Goal: Task Accomplishment & Management: Use online tool/utility

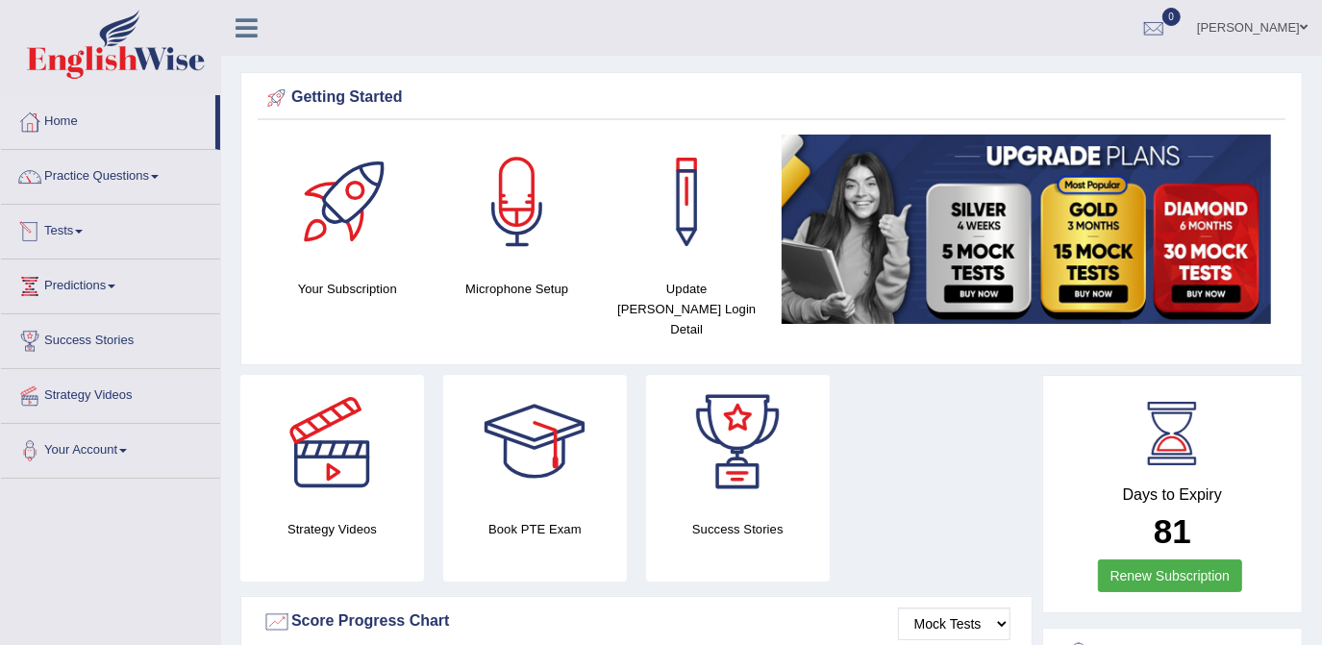
click at [69, 235] on link "Tests" at bounding box center [110, 229] width 219 height 48
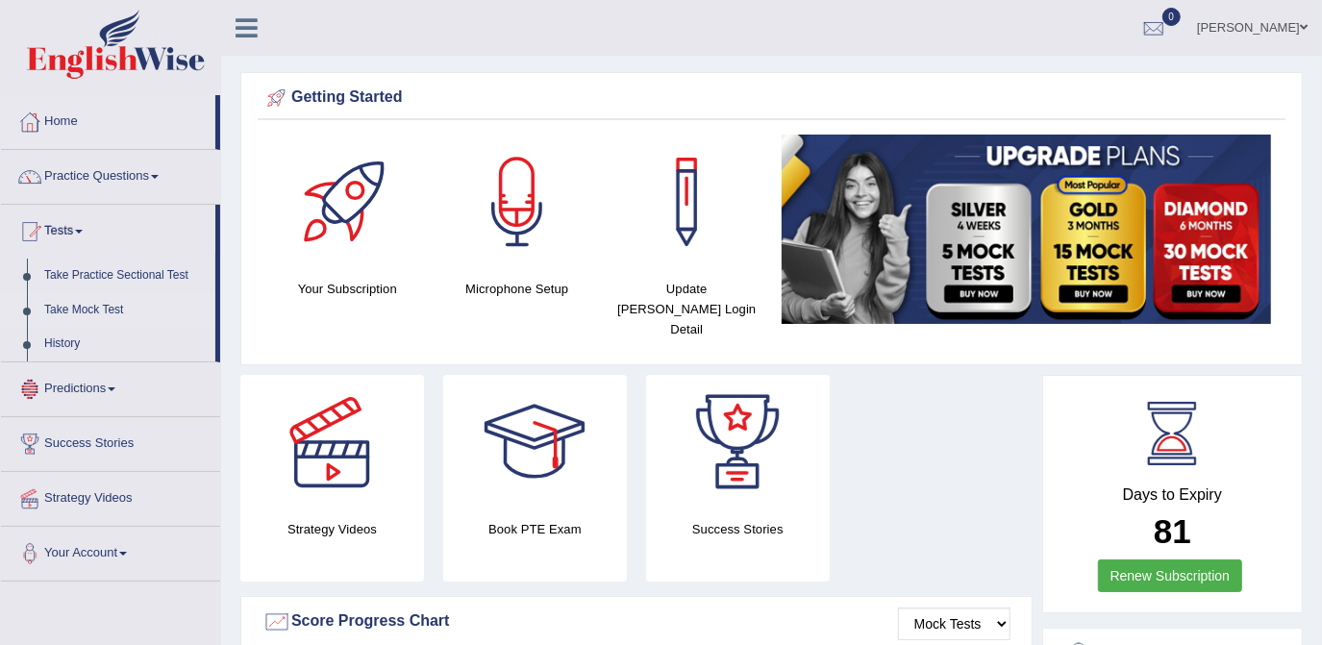
click at [99, 309] on link "Take Mock Test" at bounding box center [126, 310] width 180 height 35
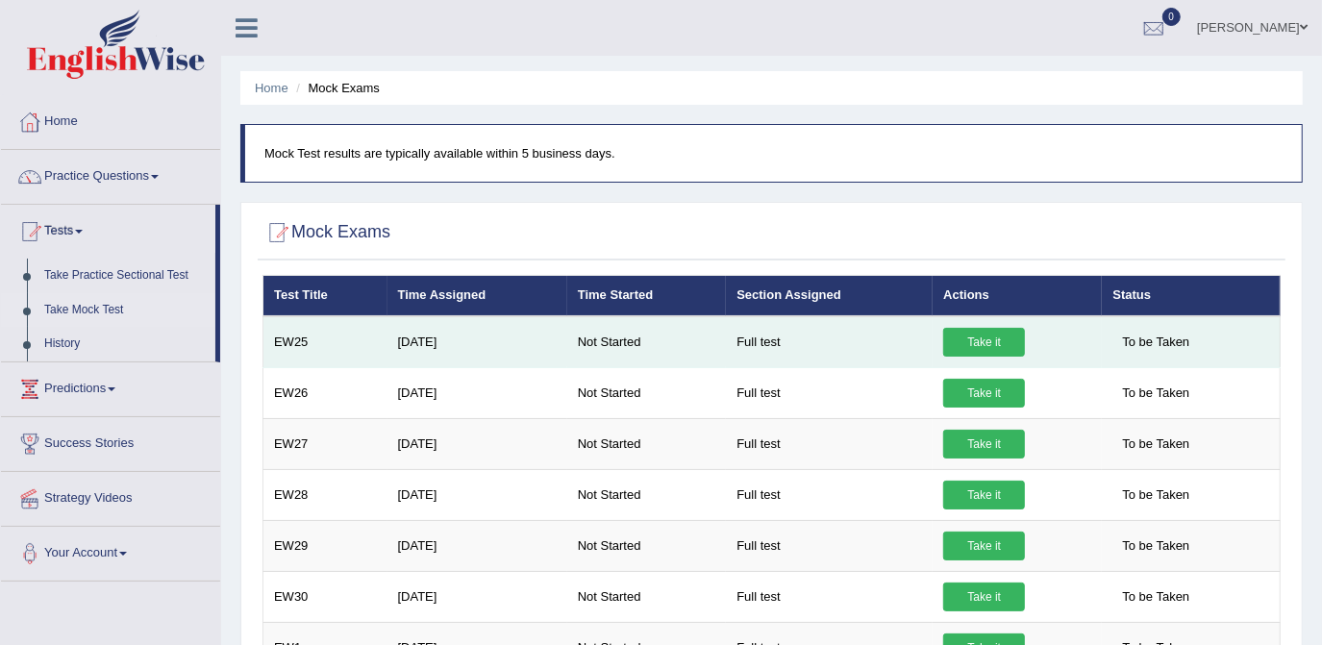
click at [991, 339] on link "Take it" at bounding box center [984, 342] width 82 height 29
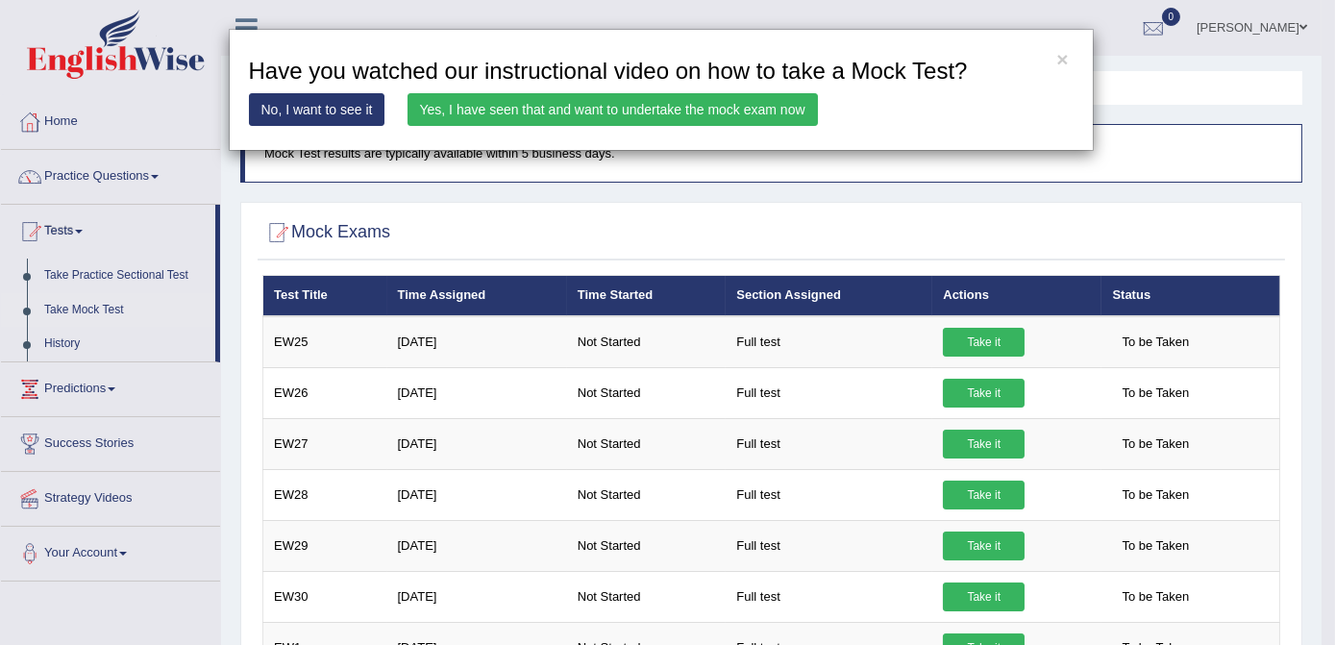
click at [347, 116] on link "No, I want to see it" at bounding box center [317, 109] width 137 height 33
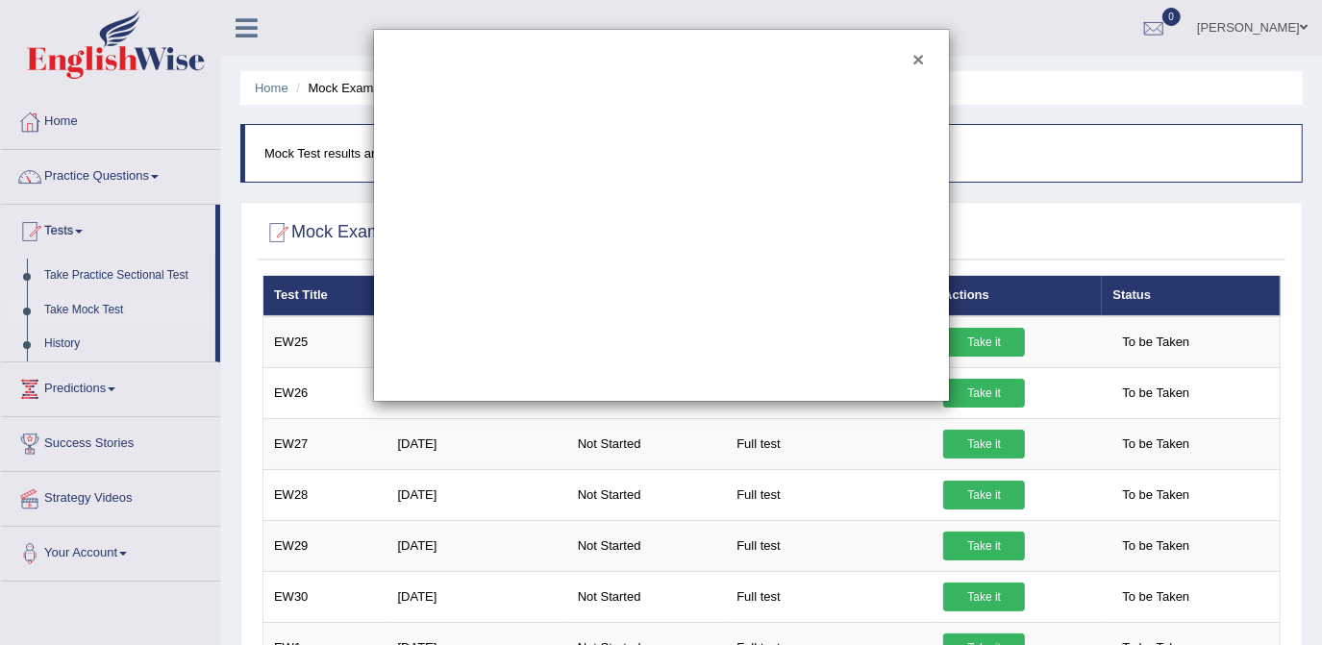
click at [916, 63] on button "×" at bounding box center [918, 59] width 12 height 20
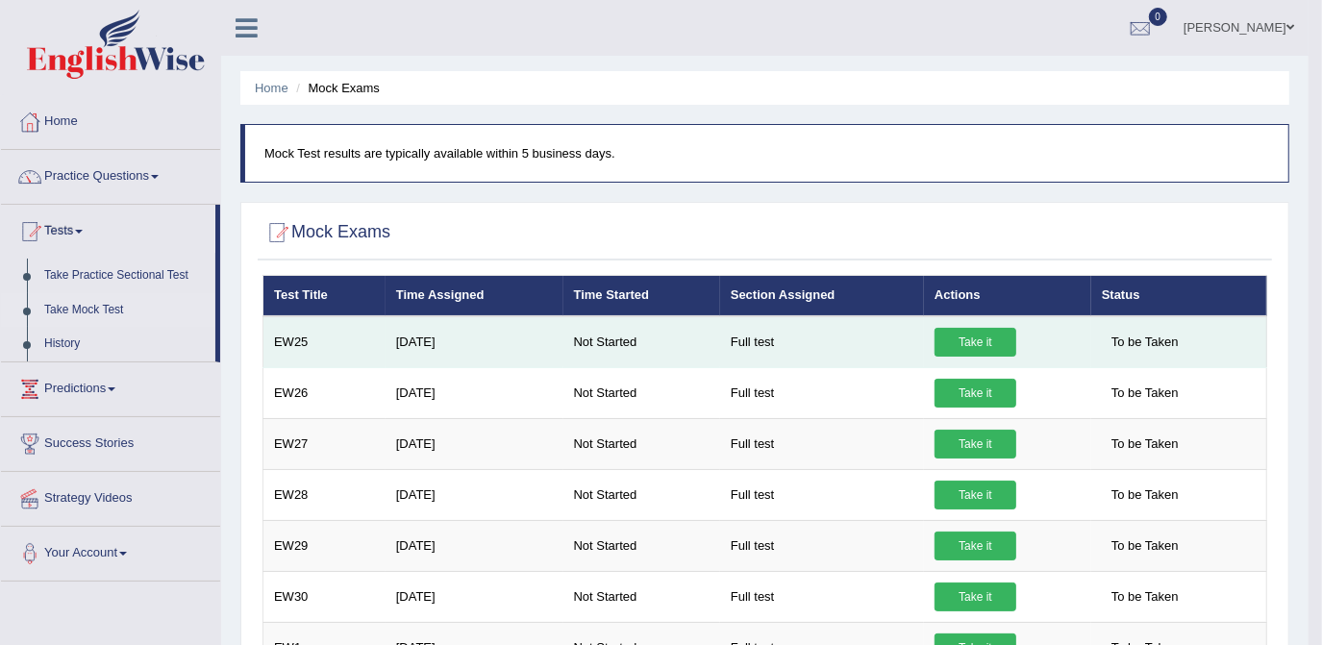
click at [978, 340] on link "Take it" at bounding box center [975, 342] width 82 height 29
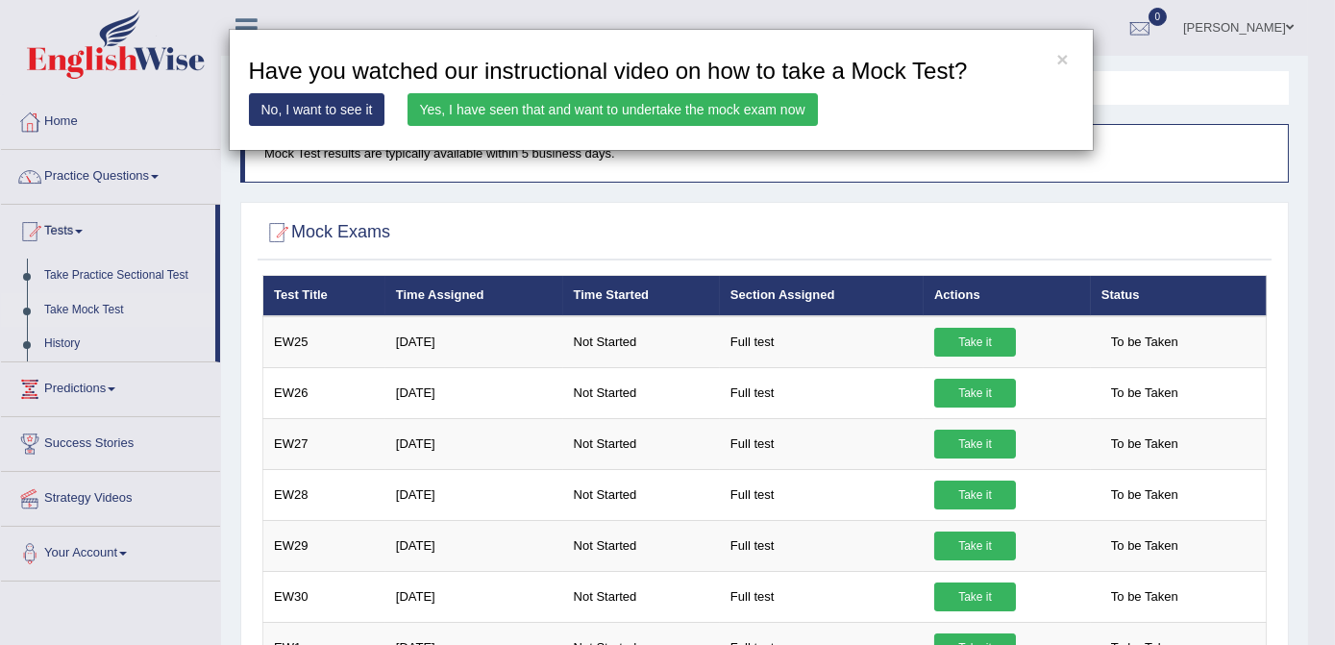
click at [602, 115] on link "Yes, I have seen that and want to undertake the mock exam now" at bounding box center [613, 109] width 410 height 33
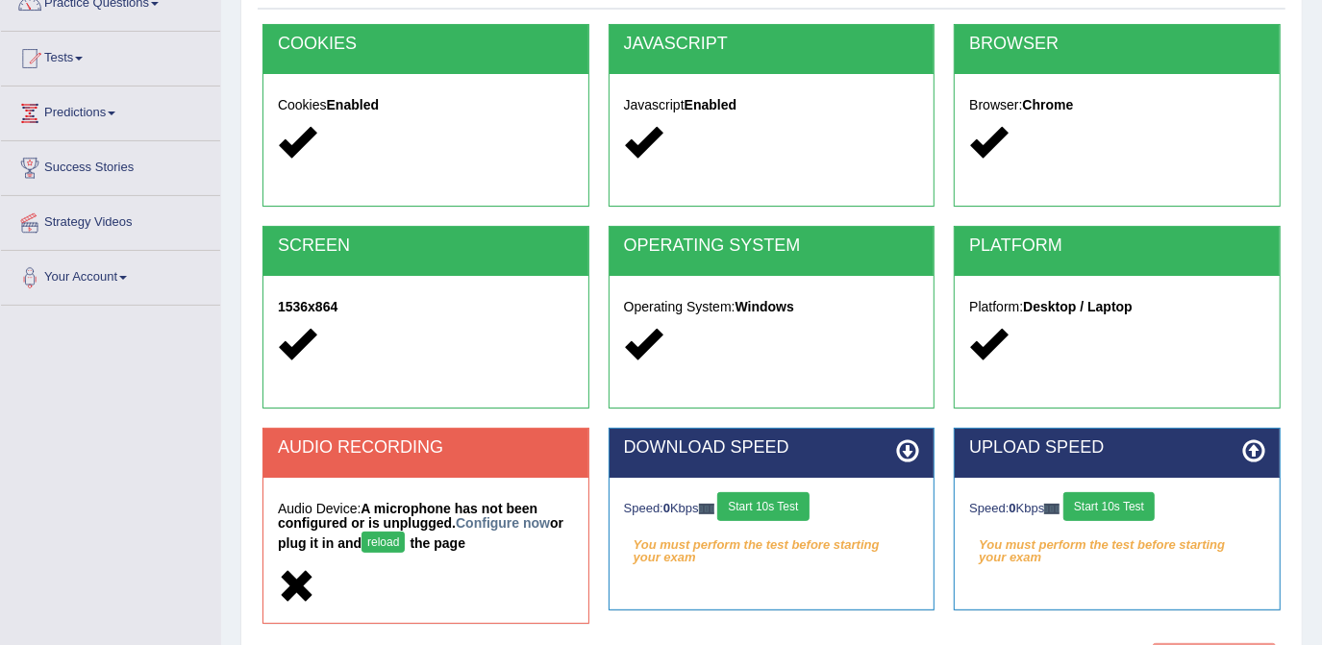
scroll to position [174, 0]
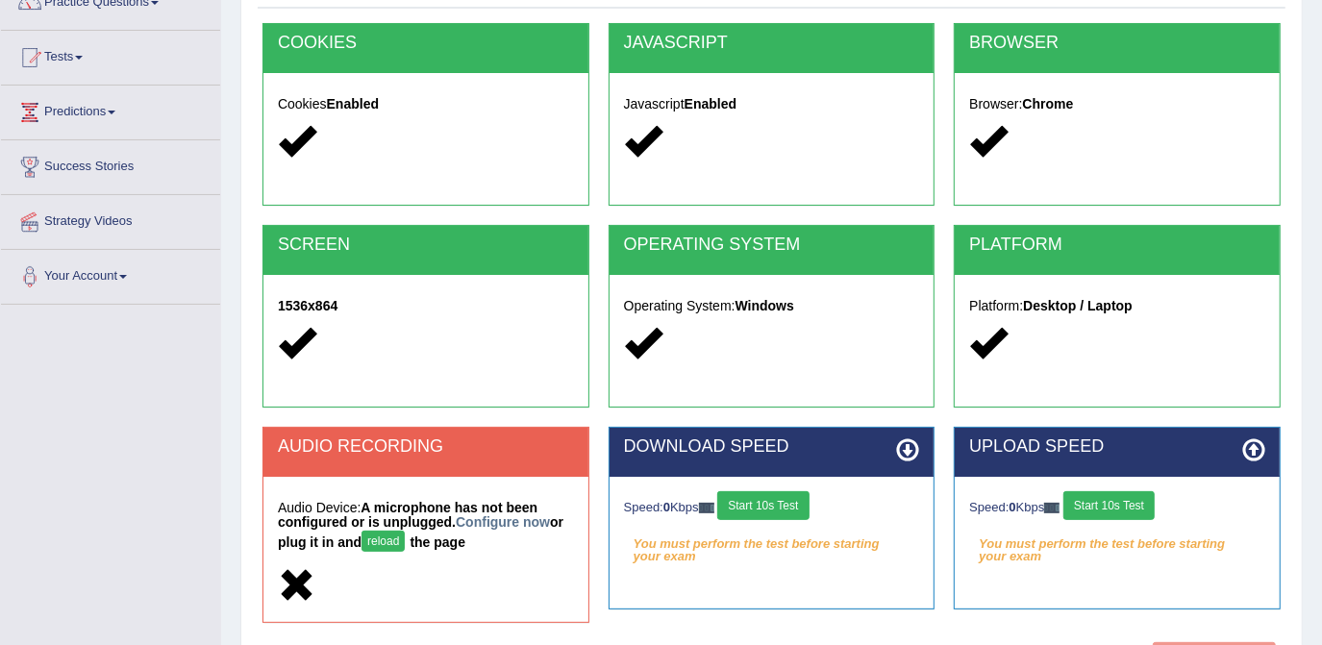
click at [377, 541] on button "reload" at bounding box center [382, 541] width 43 height 21
click at [388, 542] on button "reload" at bounding box center [382, 541] width 43 height 21
click at [383, 540] on button "reload" at bounding box center [382, 541] width 43 height 21
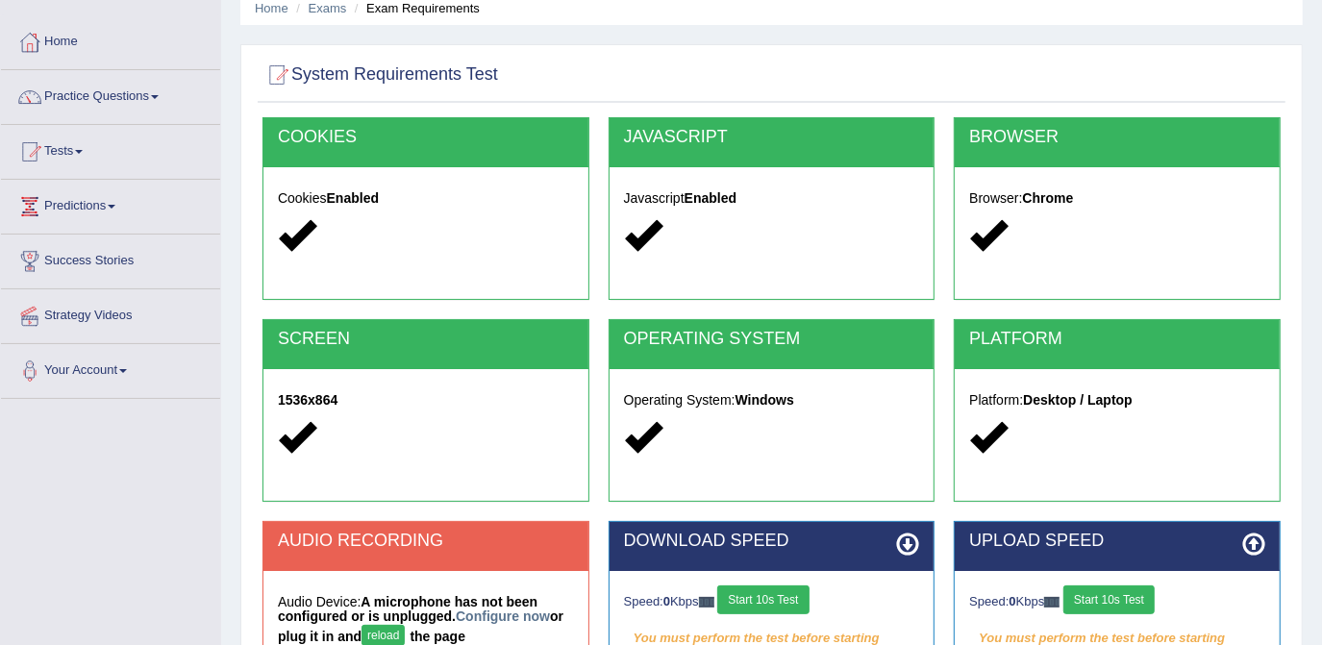
scroll to position [87, 0]
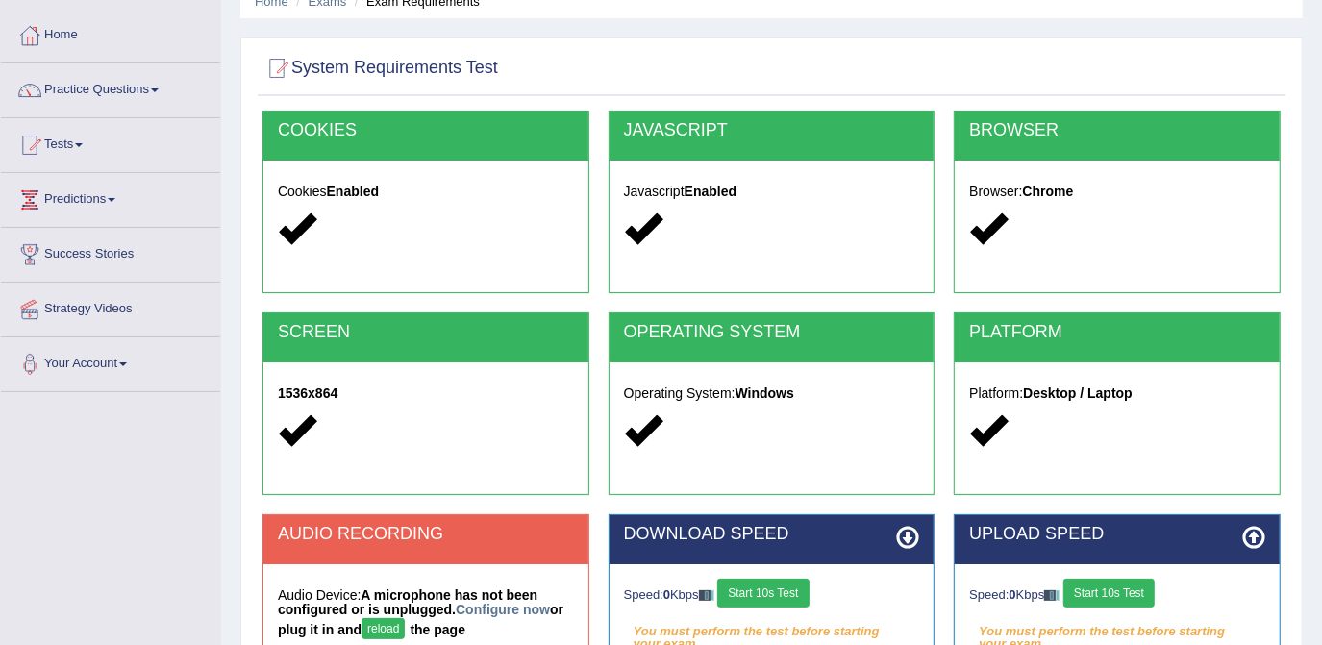
click at [379, 630] on button "reload" at bounding box center [382, 628] width 43 height 21
click at [379, 626] on button "reload" at bounding box center [382, 628] width 43 height 21
click at [483, 604] on link "Configure now" at bounding box center [503, 609] width 94 height 15
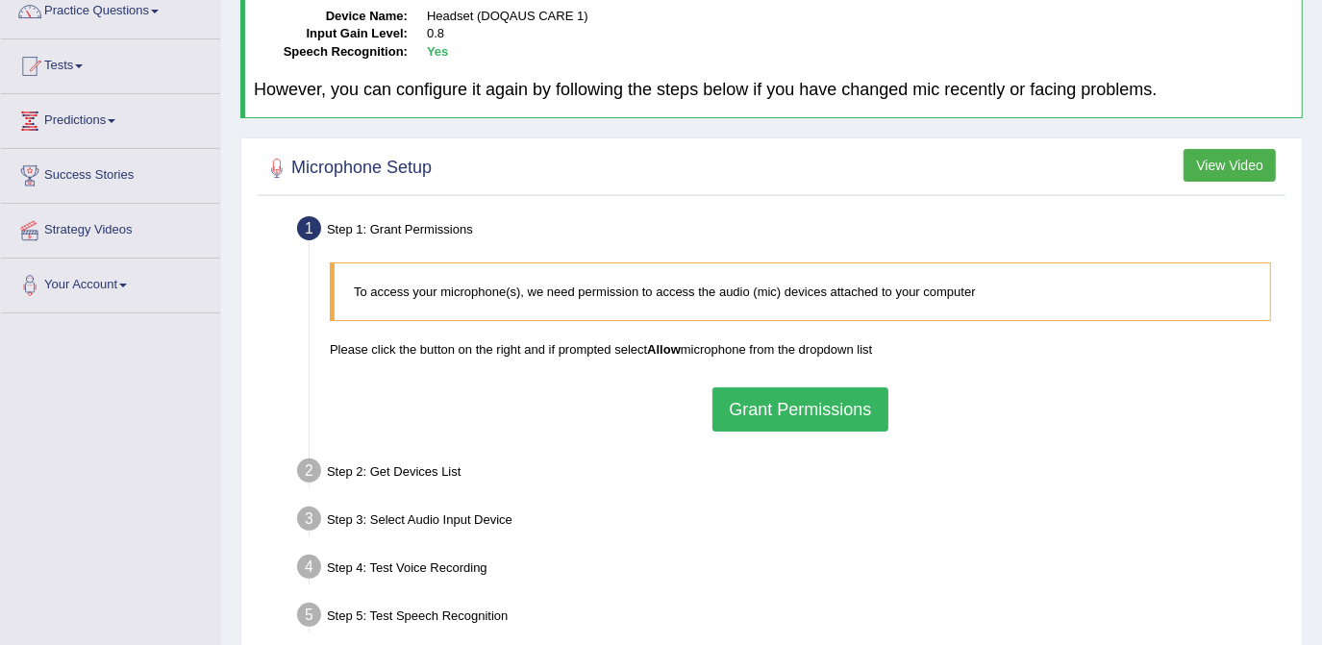
scroll to position [174, 0]
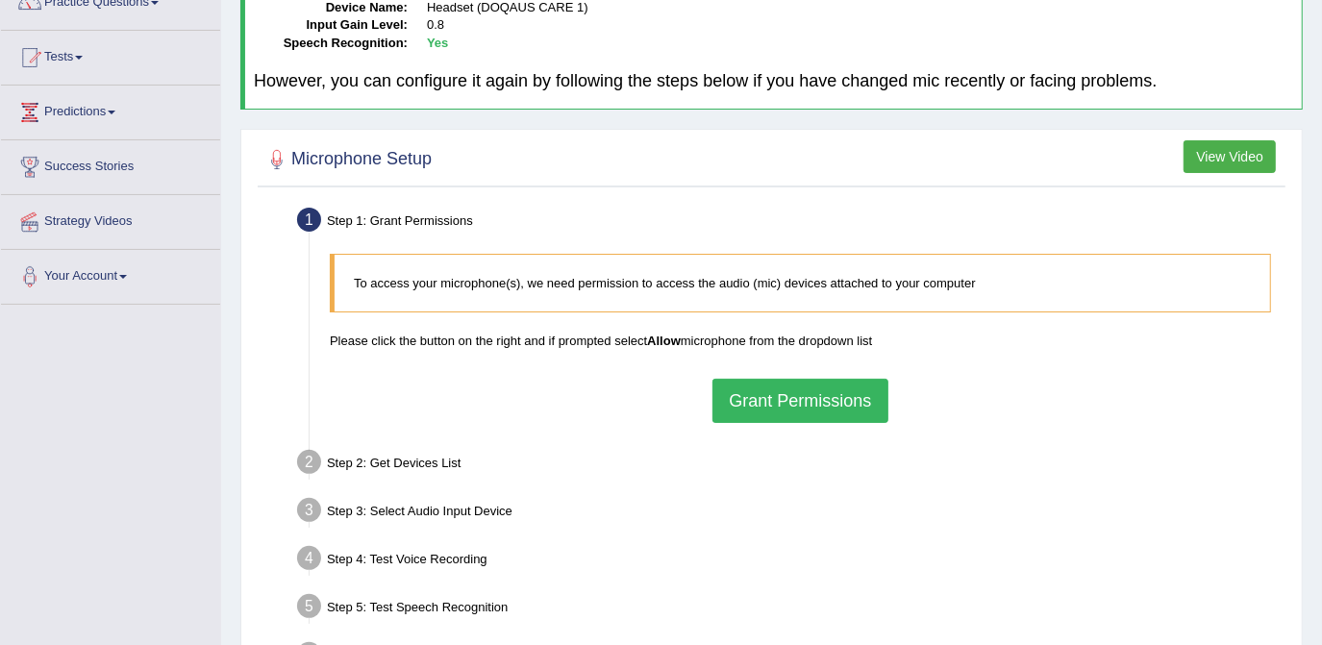
click at [821, 401] on button "Grant Permissions" at bounding box center [799, 401] width 175 height 44
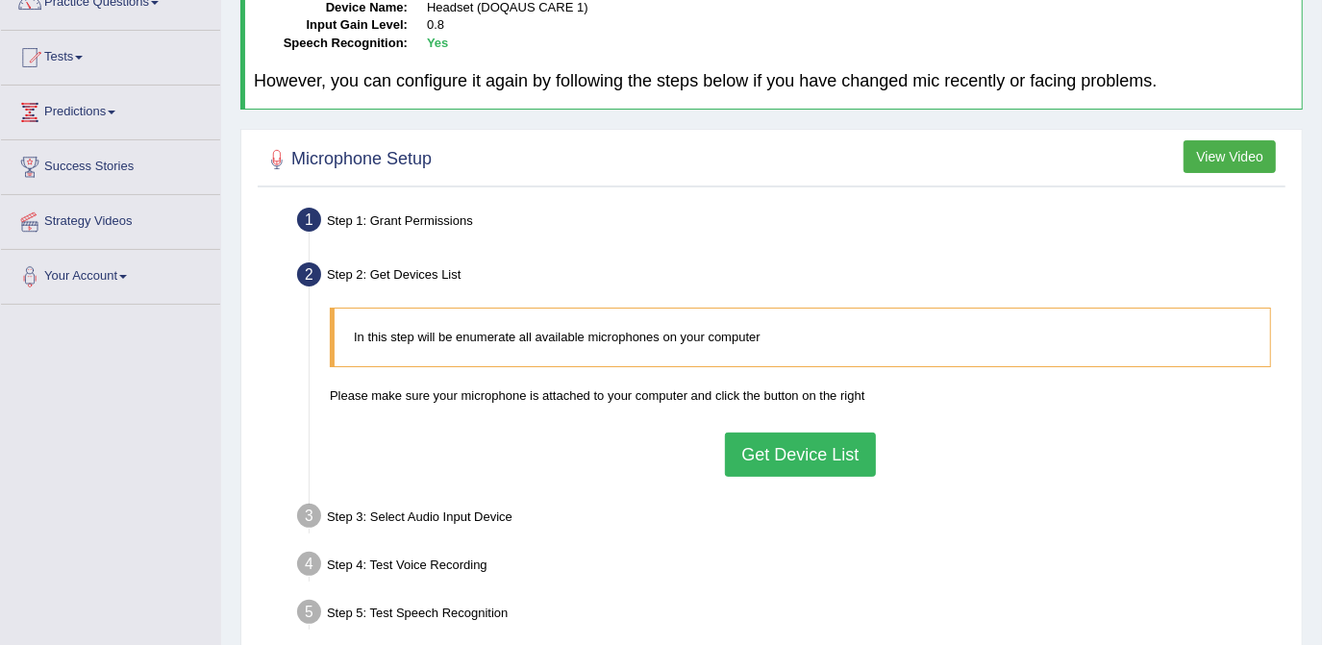
click at [717, 447] on div "In this step will be enumerate all available microphones on your computer Pleas…" at bounding box center [800, 391] width 960 height 187
click at [761, 447] on button "Get Device List" at bounding box center [800, 455] width 150 height 44
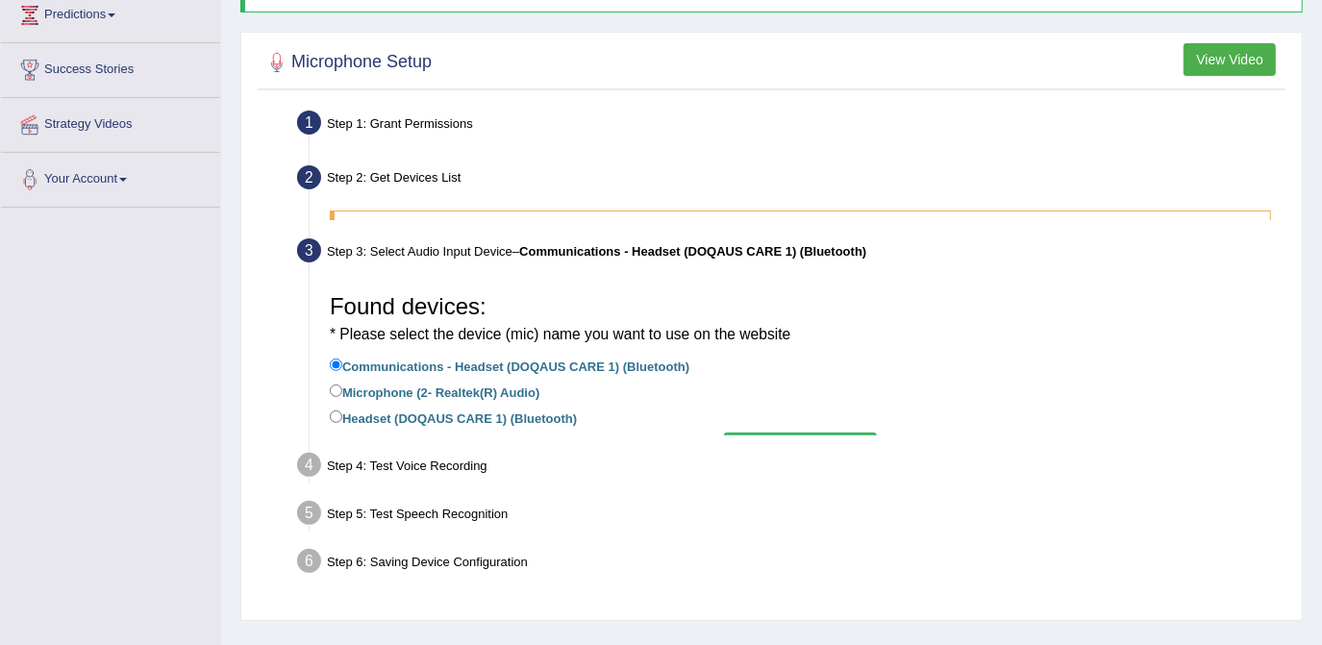
scroll to position [349, 0]
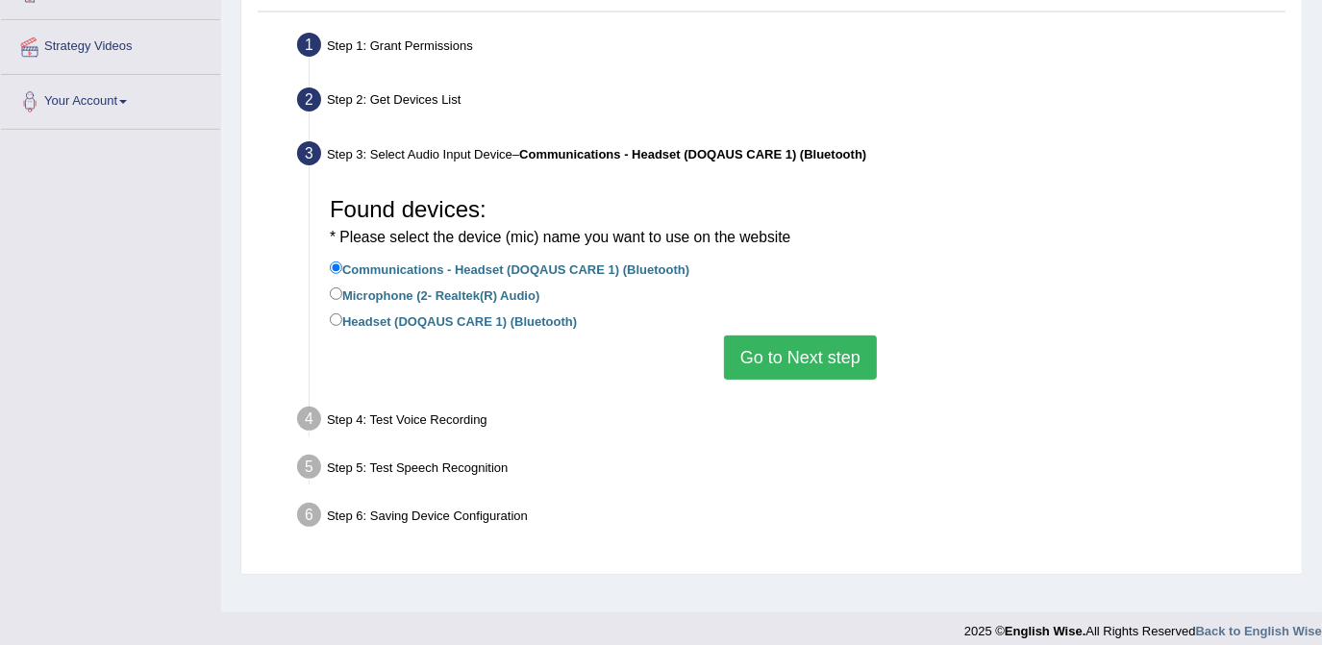
click at [778, 355] on button "Go to Next step" at bounding box center [800, 357] width 153 height 44
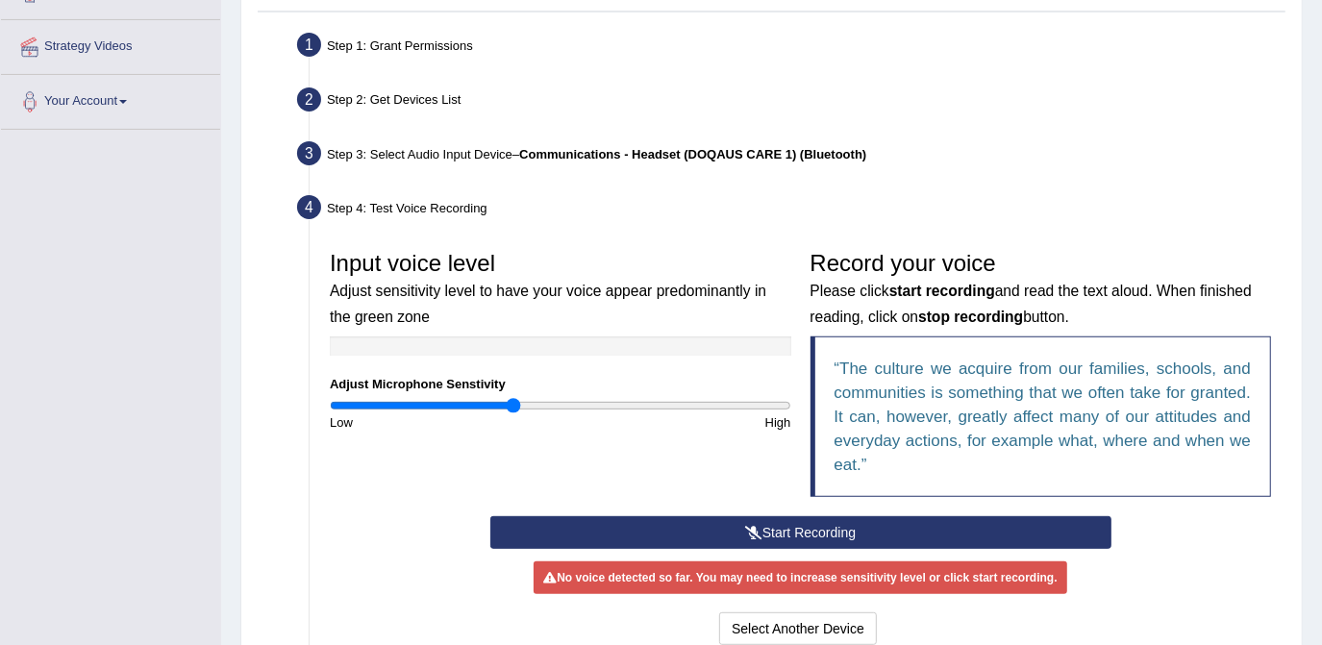
scroll to position [397, 0]
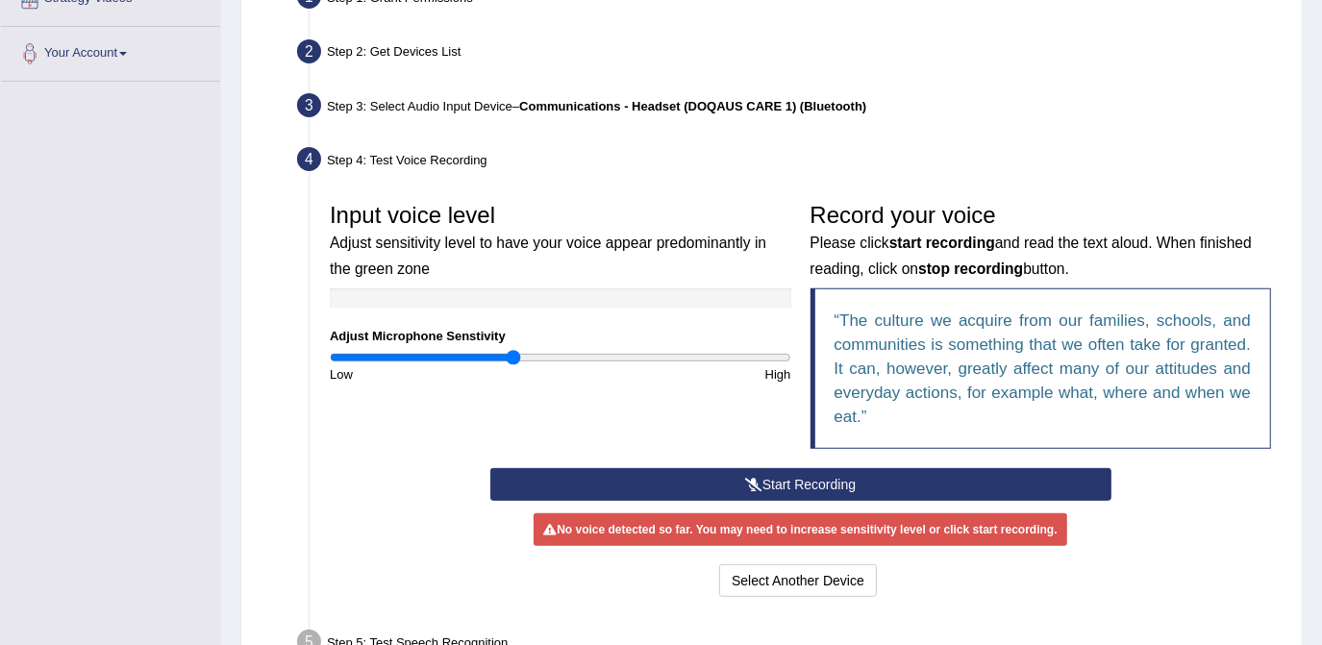
click at [692, 471] on button "Start Recording" at bounding box center [800, 484] width 621 height 33
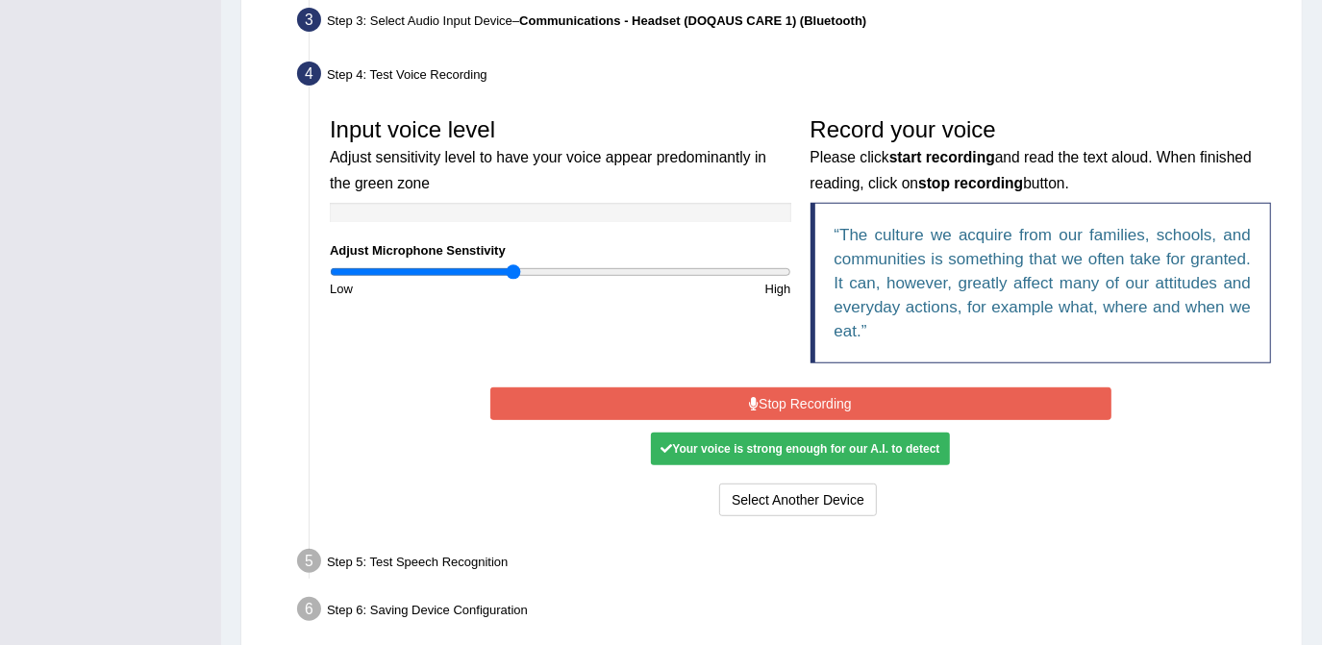
scroll to position [485, 0]
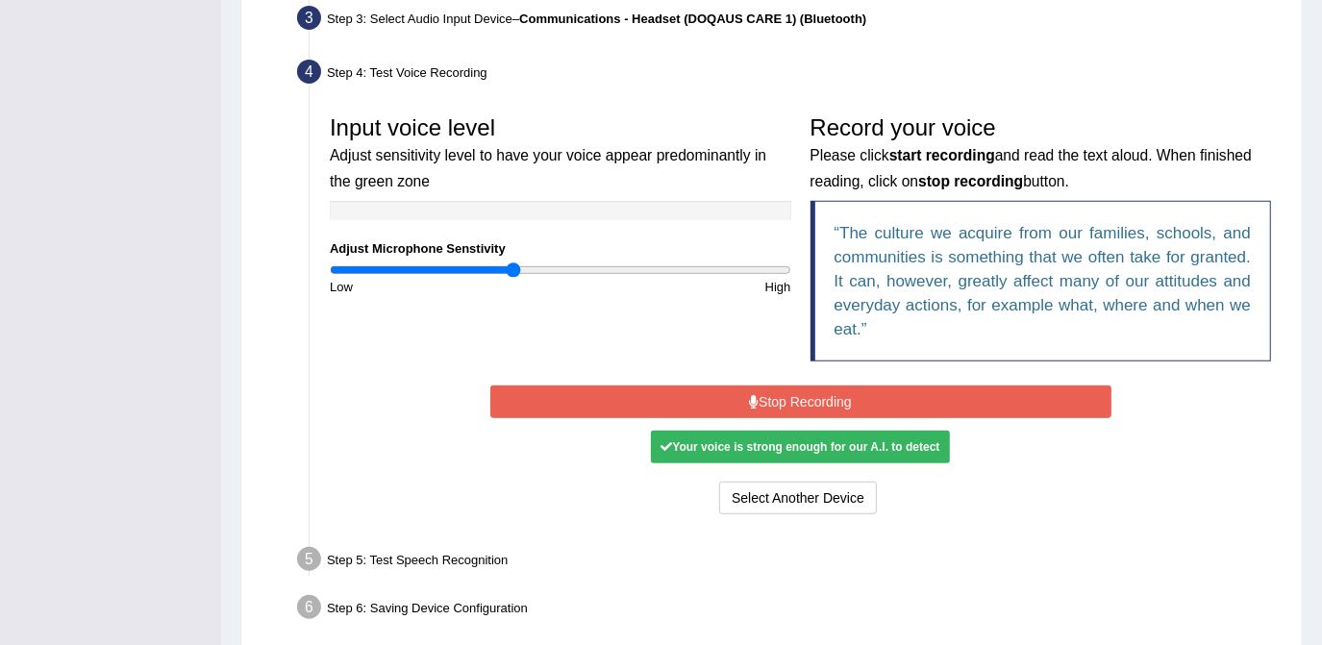
click at [710, 447] on div "Your voice is strong enough for our A.I. to detect" at bounding box center [800, 447] width 298 height 33
click at [740, 406] on button "Stop Recording" at bounding box center [800, 401] width 621 height 33
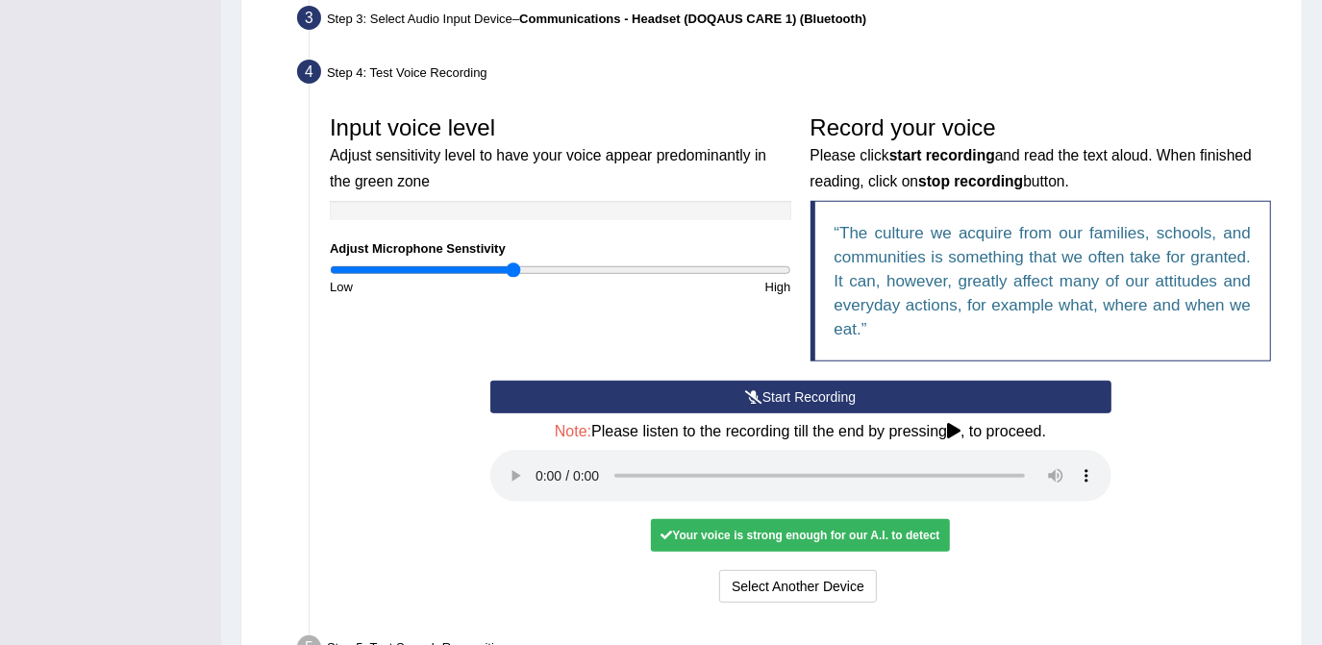
click at [745, 533] on div "Your voice is strong enough for our A.I. to detect" at bounding box center [800, 535] width 298 height 33
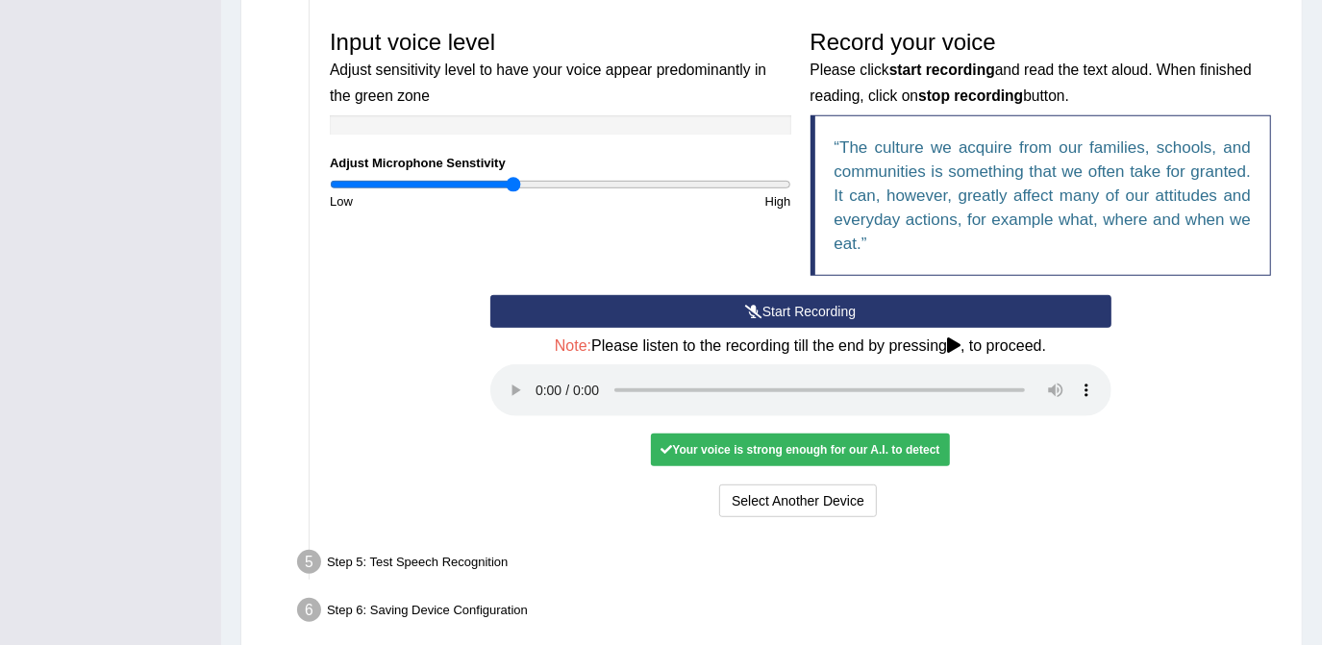
scroll to position [572, 0]
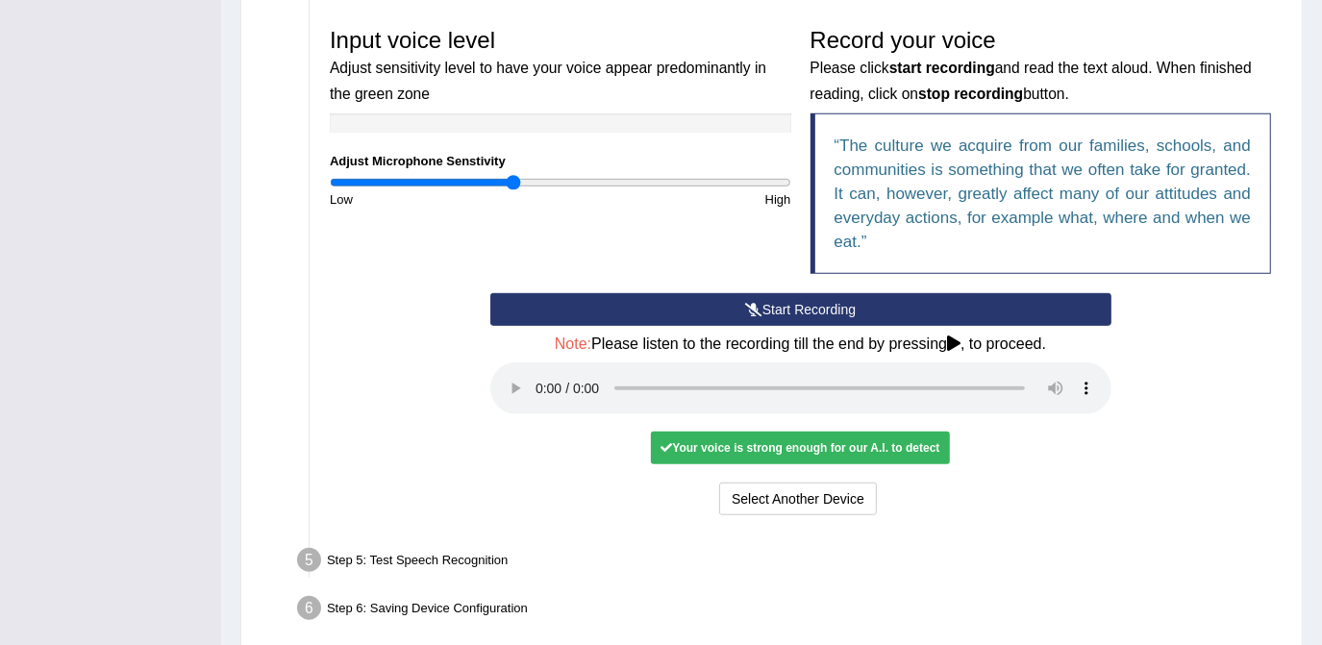
click at [805, 311] on button "Start Recording" at bounding box center [800, 309] width 621 height 33
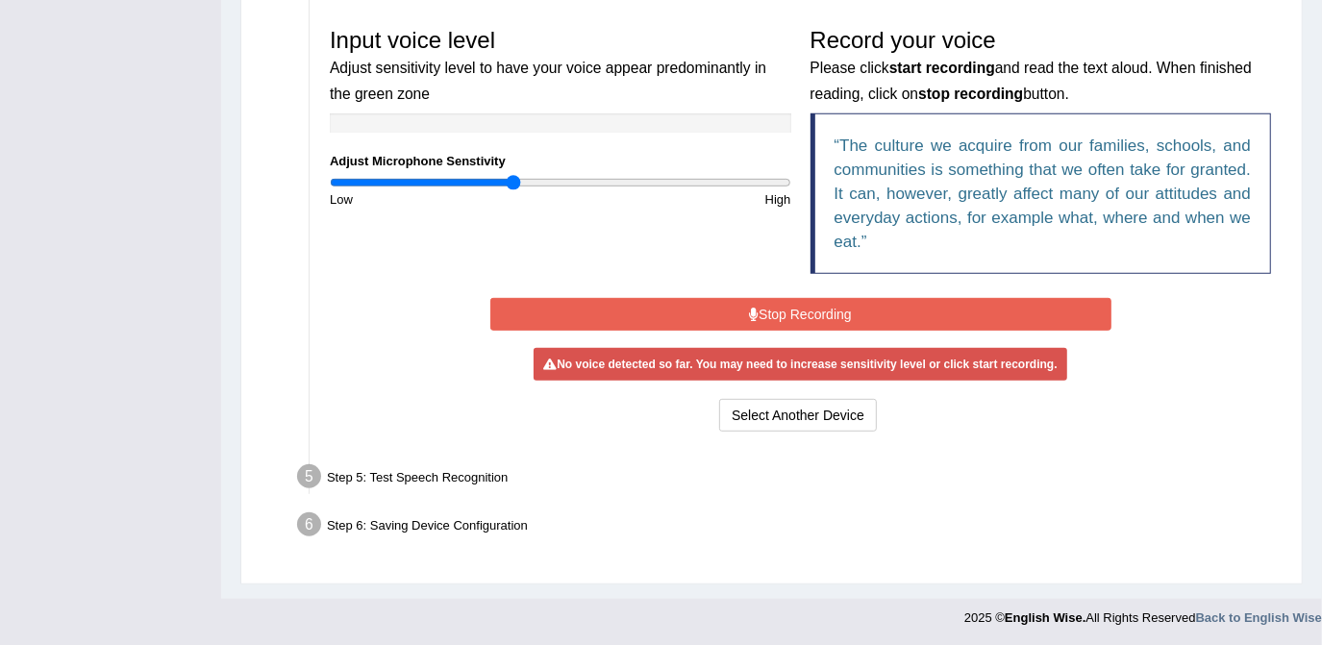
scroll to position [564, 0]
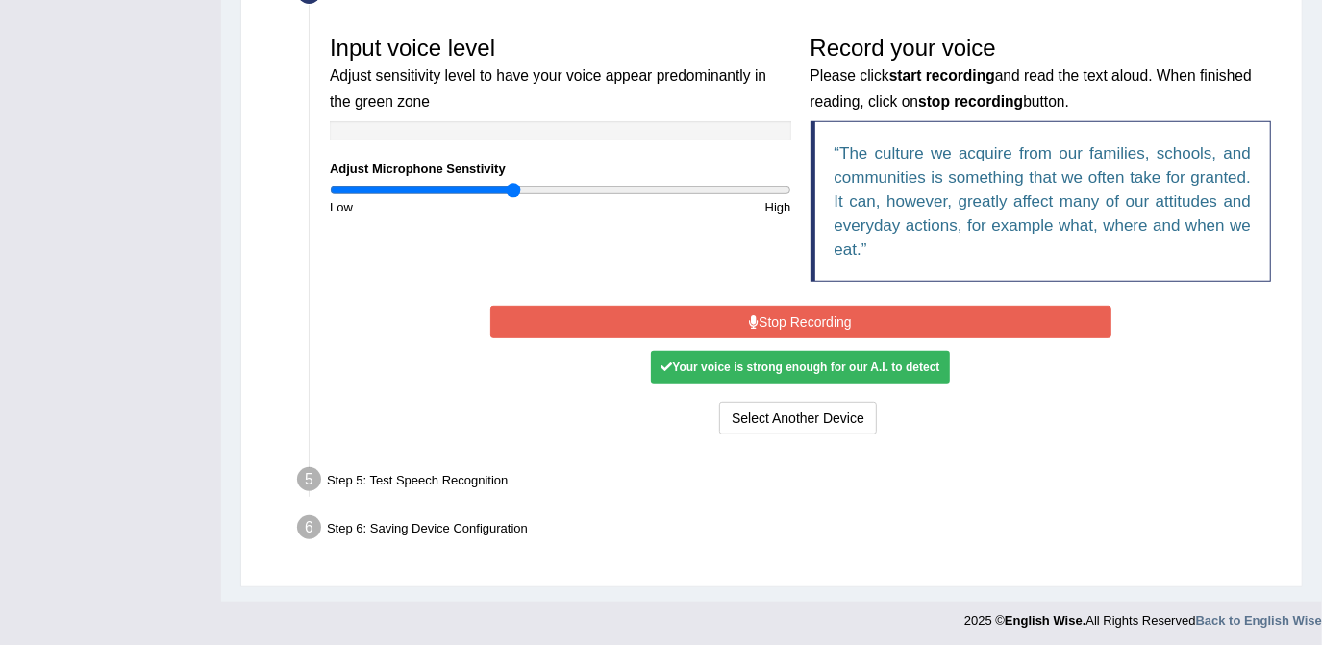
click at [663, 311] on button "Stop Recording" at bounding box center [800, 322] width 621 height 33
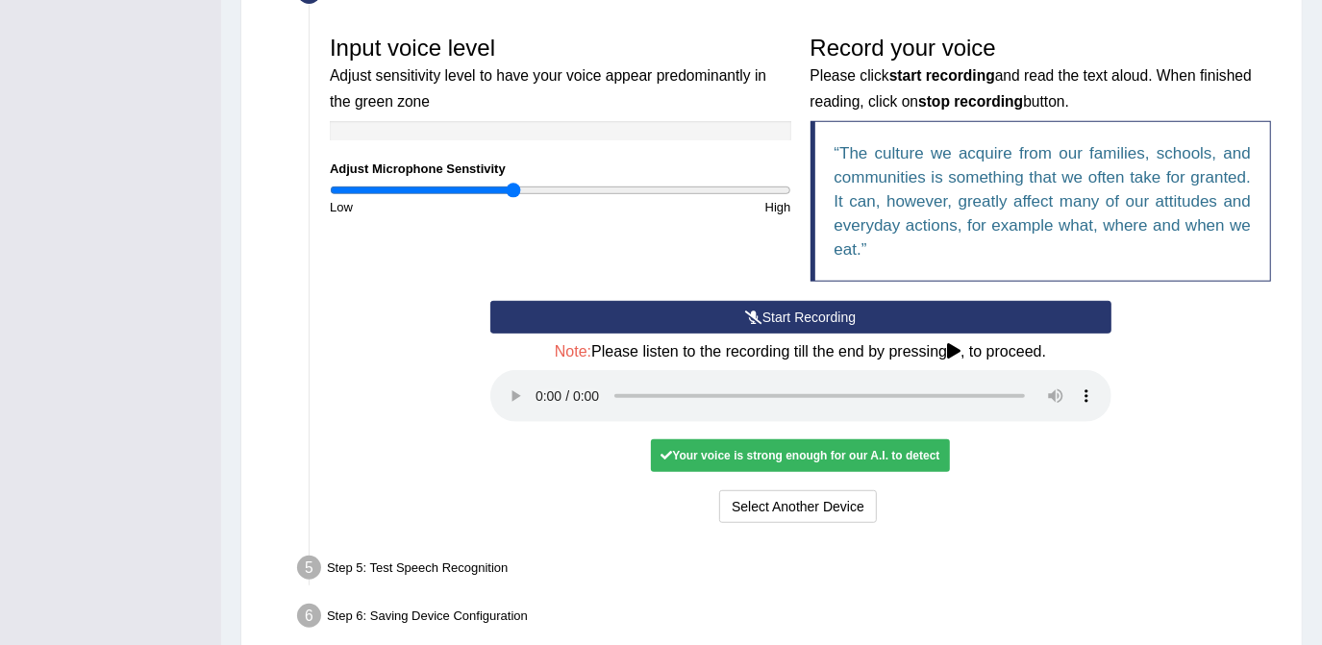
click at [716, 453] on div "Your voice is strong enough for our A.I. to detect" at bounding box center [800, 455] width 298 height 33
drag, startPoint x: 716, startPoint y: 453, endPoint x: 866, endPoint y: 450, distance: 150.0
click at [866, 450] on div "Your voice is strong enough for our A.I. to detect" at bounding box center [800, 455] width 298 height 33
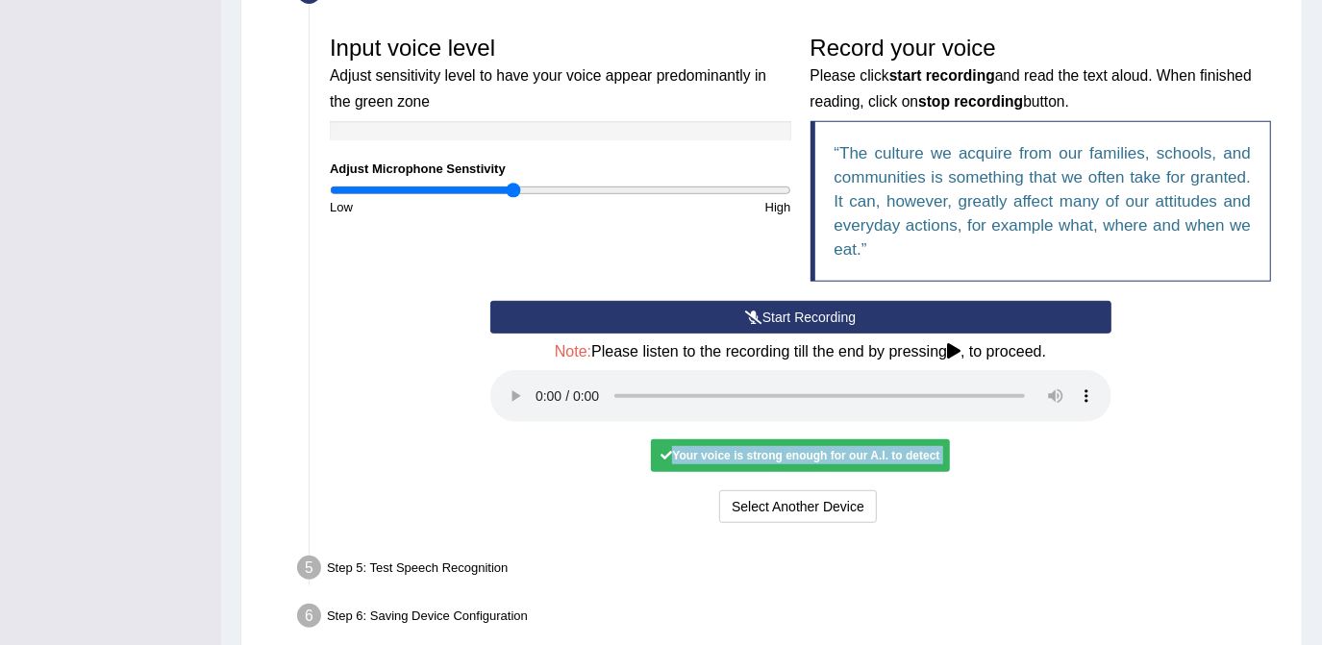
click at [866, 450] on div "Your voice is strong enough for our A.I. to detect" at bounding box center [800, 455] width 298 height 33
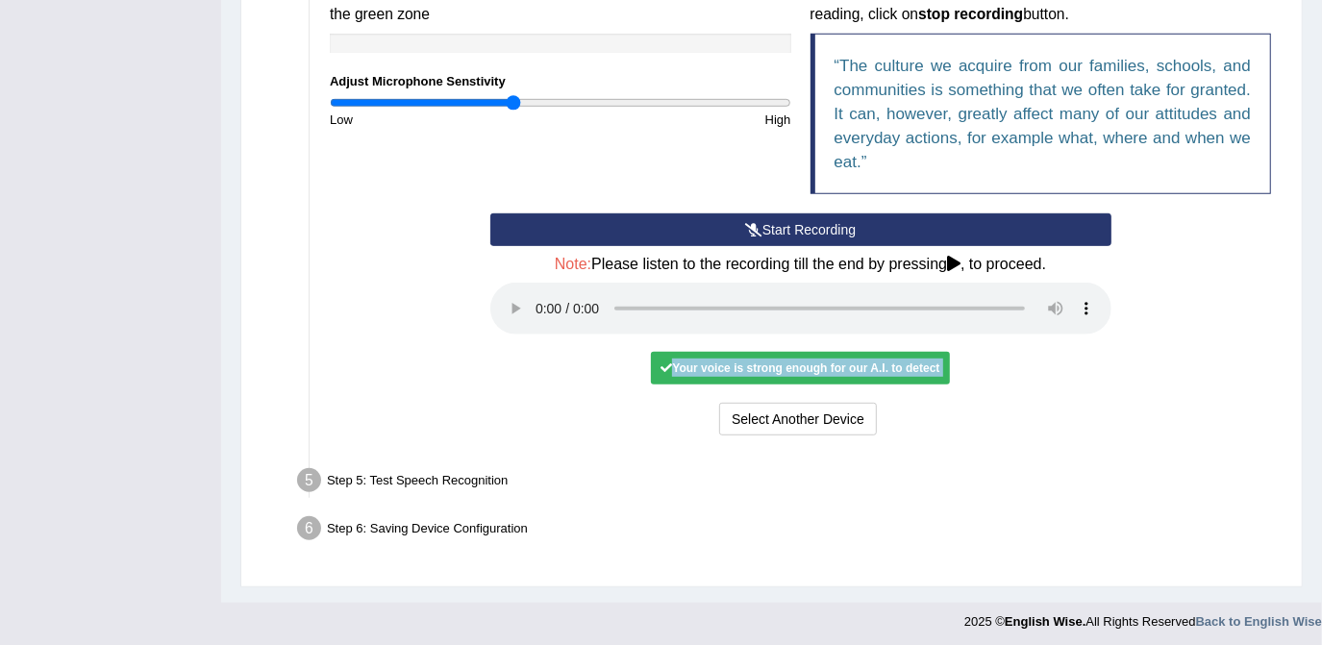
scroll to position [653, 0]
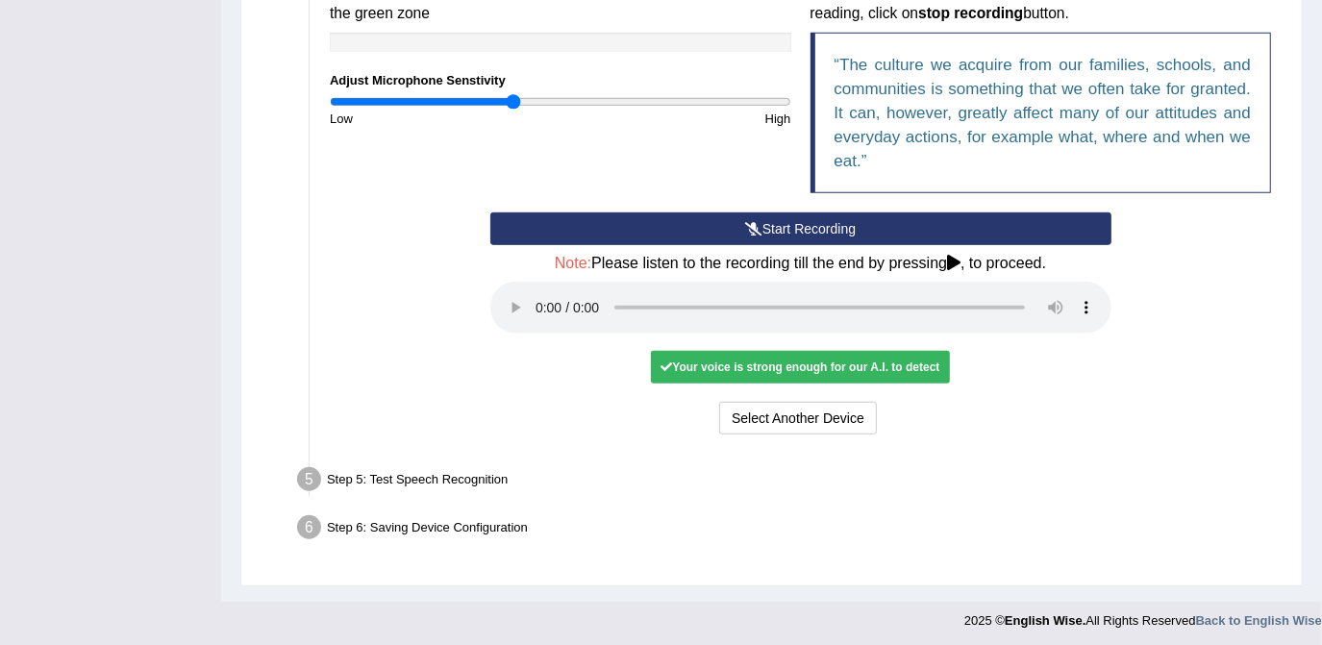
drag, startPoint x: 513, startPoint y: 476, endPoint x: 440, endPoint y: 466, distance: 73.7
click at [511, 476] on div "Step 5: Test Speech Recognition" at bounding box center [790, 482] width 1005 height 42
drag, startPoint x: 440, startPoint y: 466, endPoint x: 443, endPoint y: 477, distance: 11.0
click at [439, 466] on div "Step 5: Test Speech Recognition" at bounding box center [790, 482] width 1005 height 42
click at [446, 480] on div "Step 5: Test Speech Recognition" at bounding box center [790, 482] width 1005 height 42
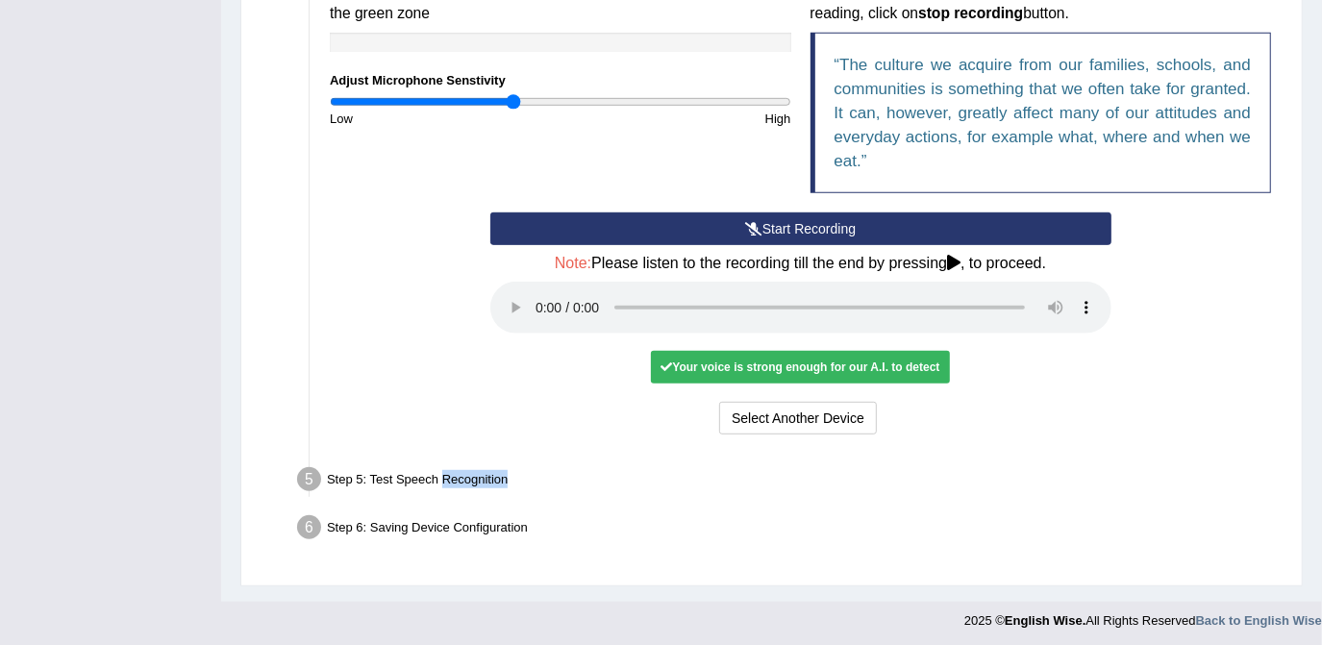
click at [446, 480] on div "Step 5: Test Speech Recognition" at bounding box center [790, 482] width 1005 height 42
click at [446, 481] on div "Step 5: Test Speech Recognition" at bounding box center [790, 482] width 1005 height 42
drag, startPoint x: 446, startPoint y: 481, endPoint x: 694, endPoint y: 415, distance: 256.5
click at [694, 415] on div "Select Another Device Voice is ok. Go to Next step" at bounding box center [800, 420] width 621 height 37
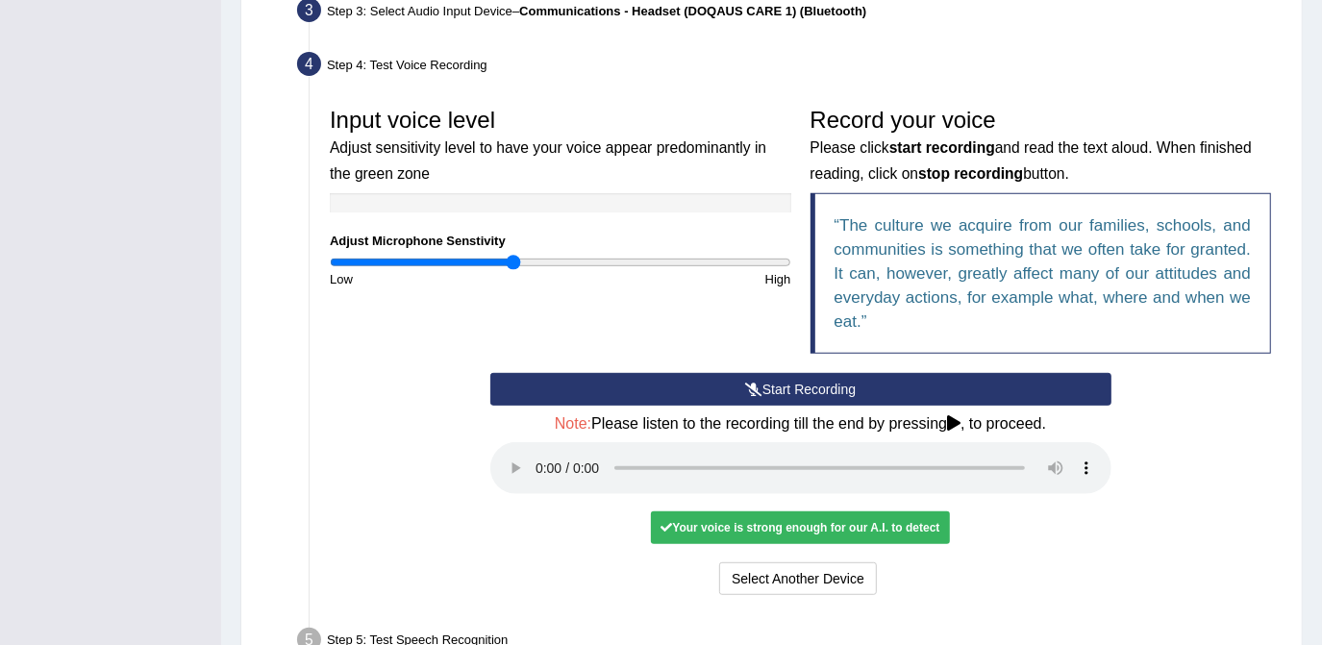
scroll to position [478, 0]
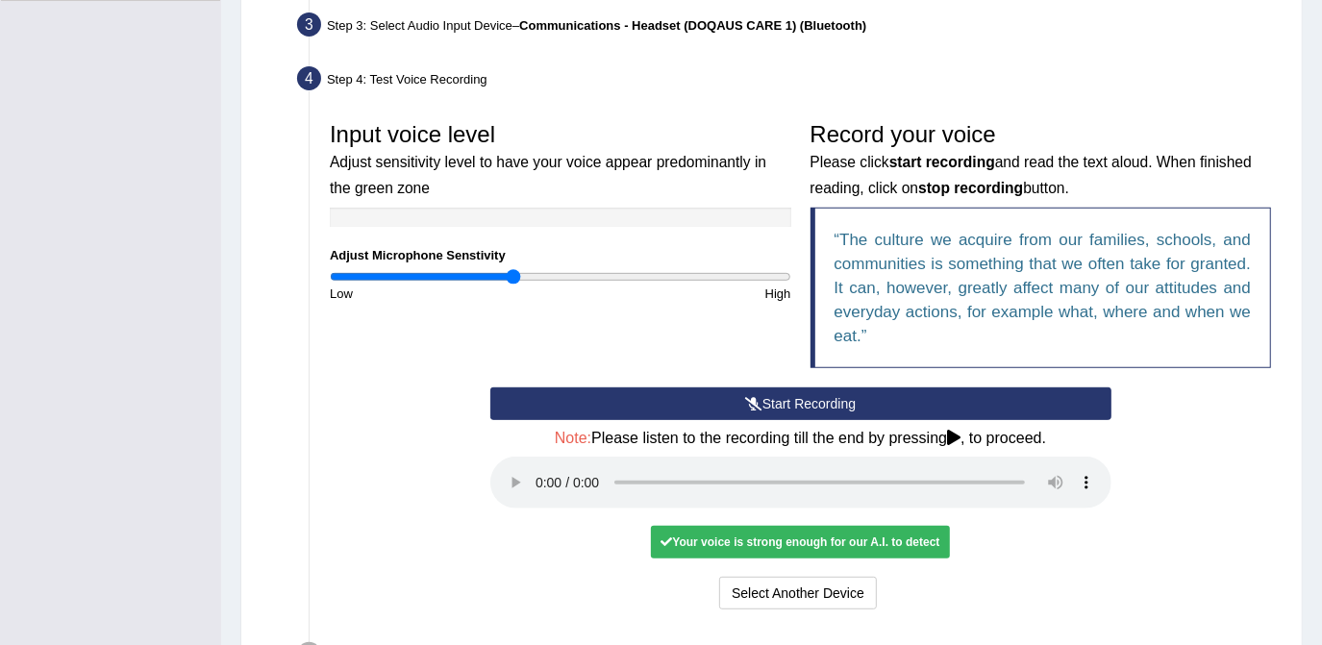
click at [694, 411] on button "Start Recording" at bounding box center [800, 403] width 621 height 33
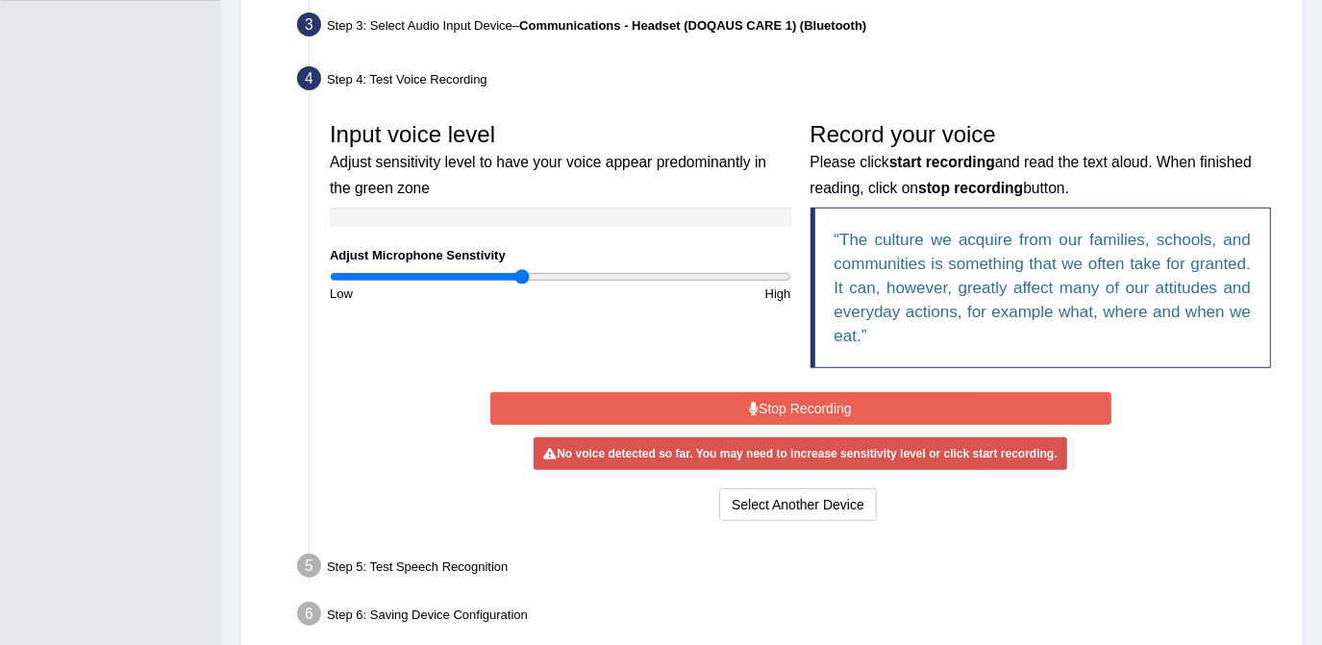
click at [523, 276] on input "range" at bounding box center [560, 276] width 461 height 15
drag, startPoint x: 525, startPoint y: 278, endPoint x: 535, endPoint y: 278, distance: 10.6
click at [535, 278] on input "range" at bounding box center [560, 276] width 461 height 15
drag, startPoint x: 537, startPoint y: 278, endPoint x: 553, endPoint y: 278, distance: 15.4
click at [553, 278] on input "range" at bounding box center [560, 276] width 461 height 15
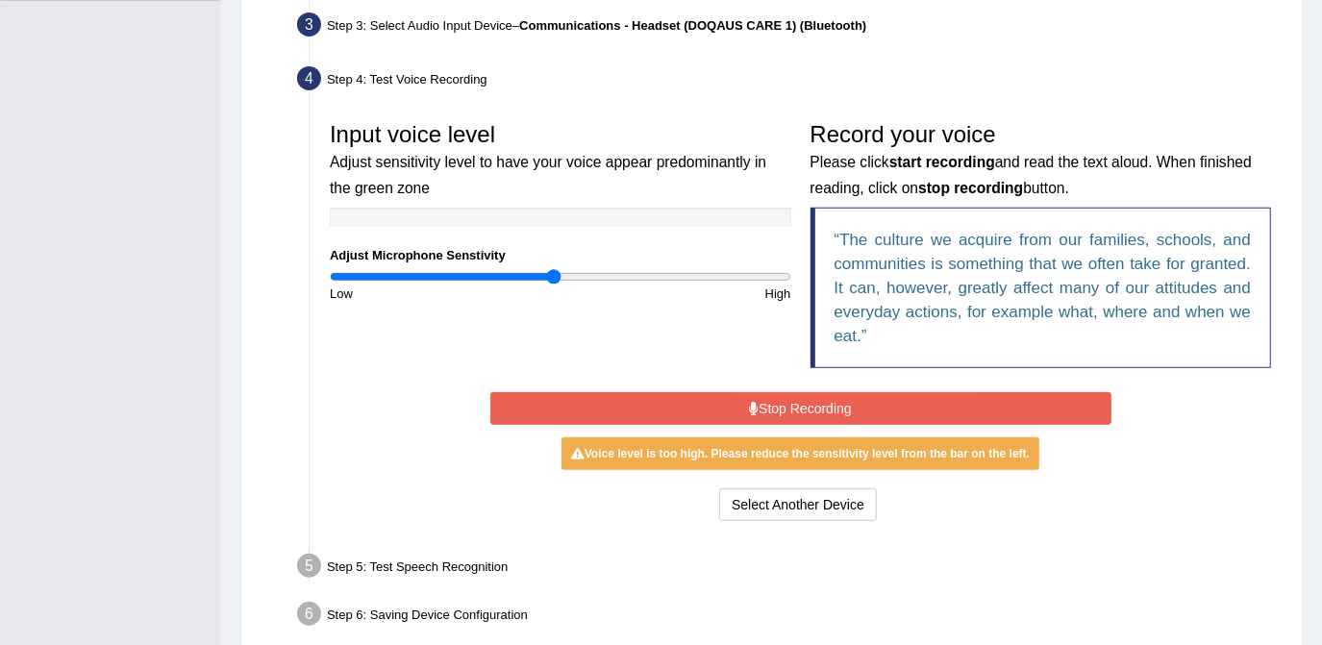
click at [731, 410] on button "Stop Recording" at bounding box center [800, 408] width 621 height 33
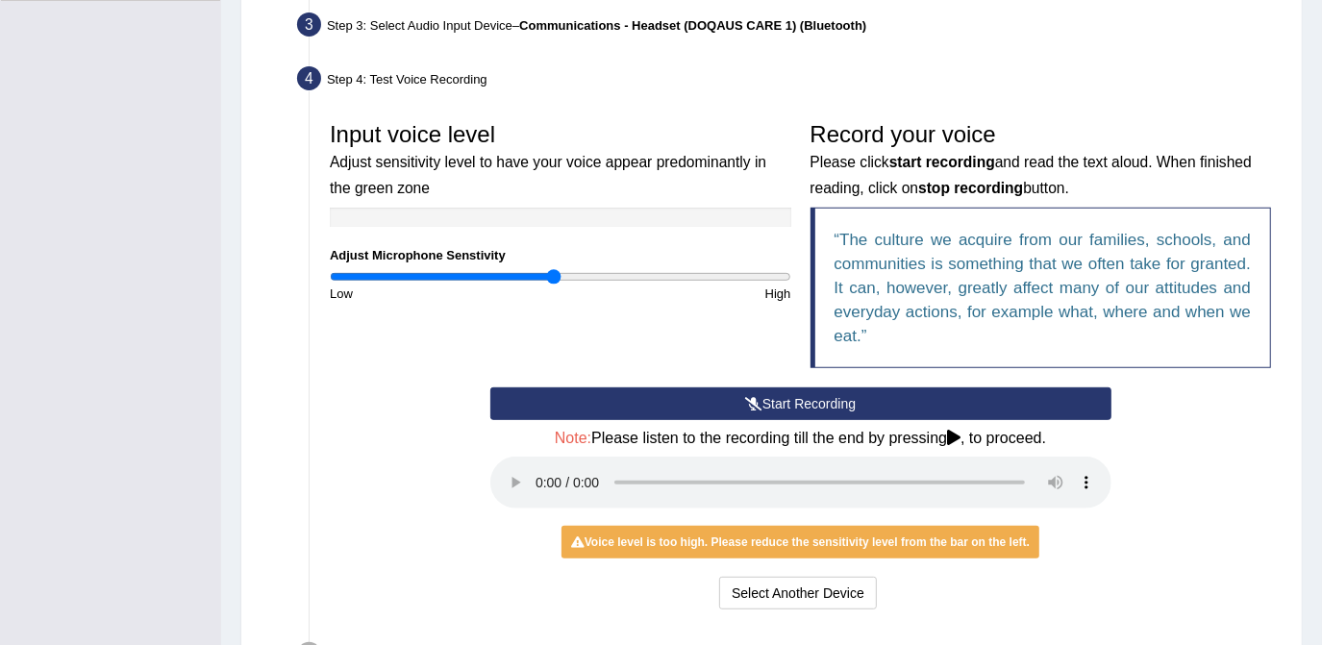
click at [708, 439] on h4 "Note: Please listen to the recording till the end by pressing , to proceed." at bounding box center [800, 438] width 621 height 17
click at [819, 535] on div "Voice level is too high. Please reduce the sensitivity level from the bar on th…" at bounding box center [800, 542] width 478 height 33
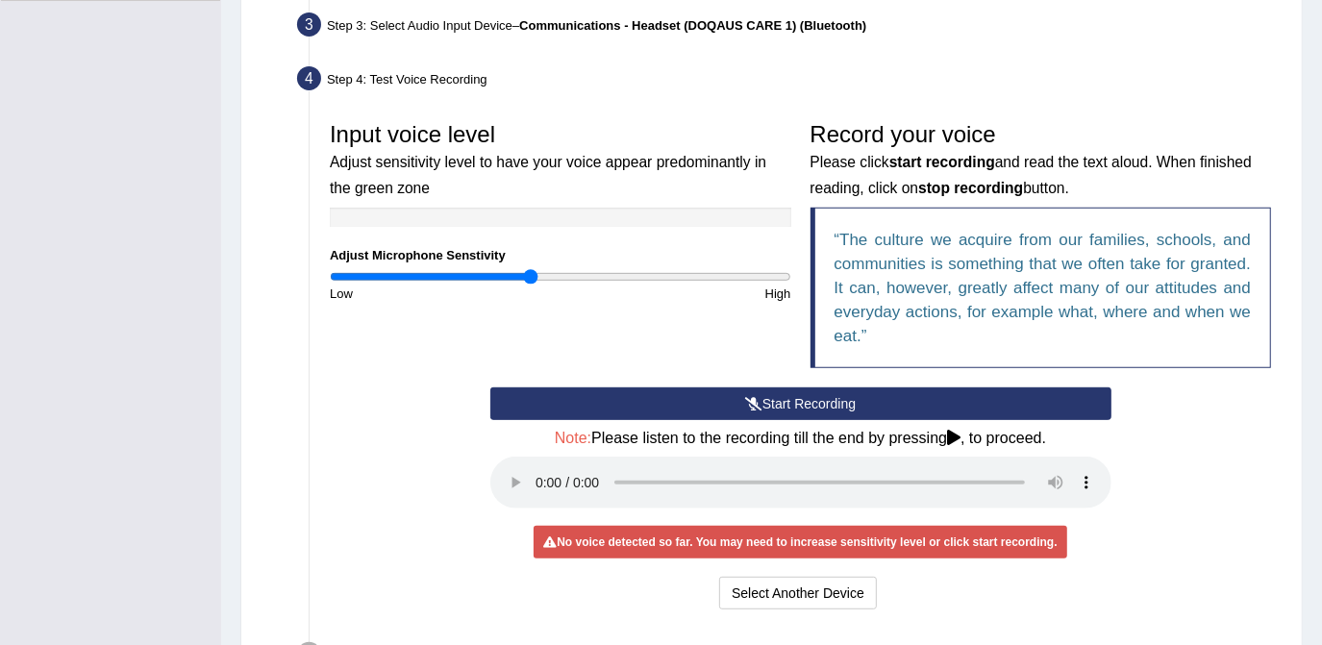
drag, startPoint x: 550, startPoint y: 280, endPoint x: 531, endPoint y: 286, distance: 20.1
click at [531, 285] on input "range" at bounding box center [560, 276] width 461 height 15
click at [656, 404] on button "Start Recording" at bounding box center [800, 403] width 621 height 33
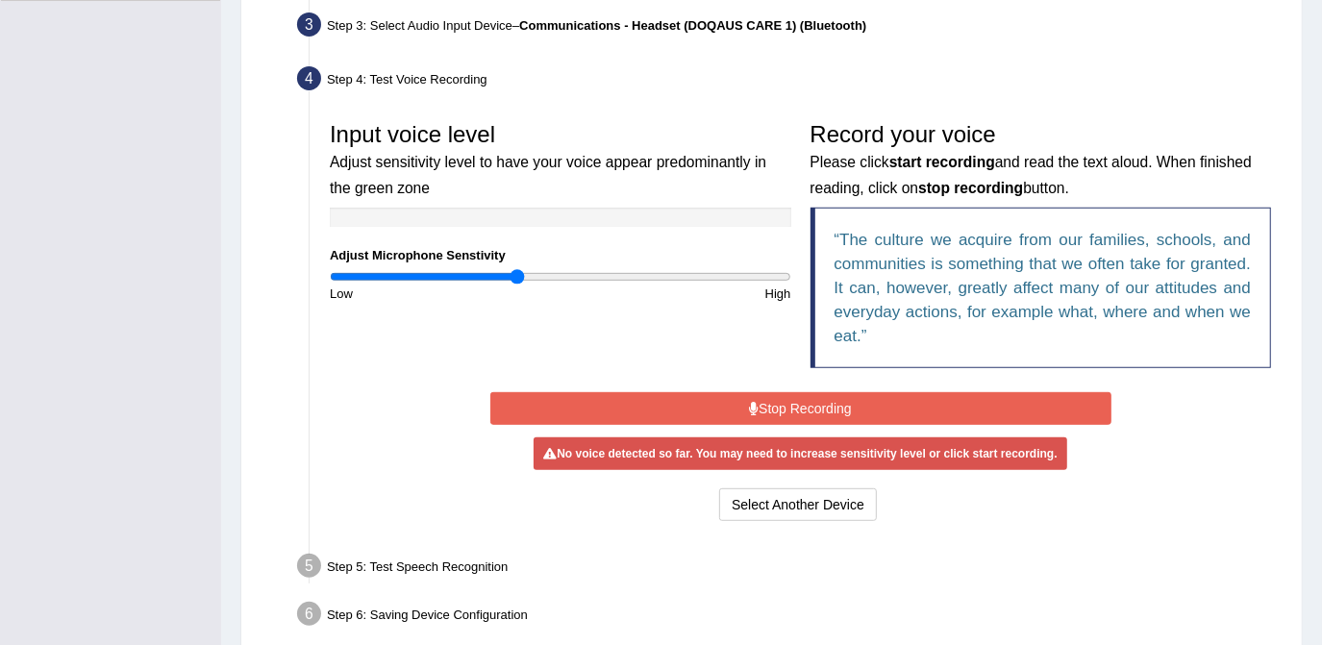
drag, startPoint x: 528, startPoint y: 276, endPoint x: 518, endPoint y: 282, distance: 11.2
type input "0.82"
click at [518, 282] on input "range" at bounding box center [560, 276] width 461 height 15
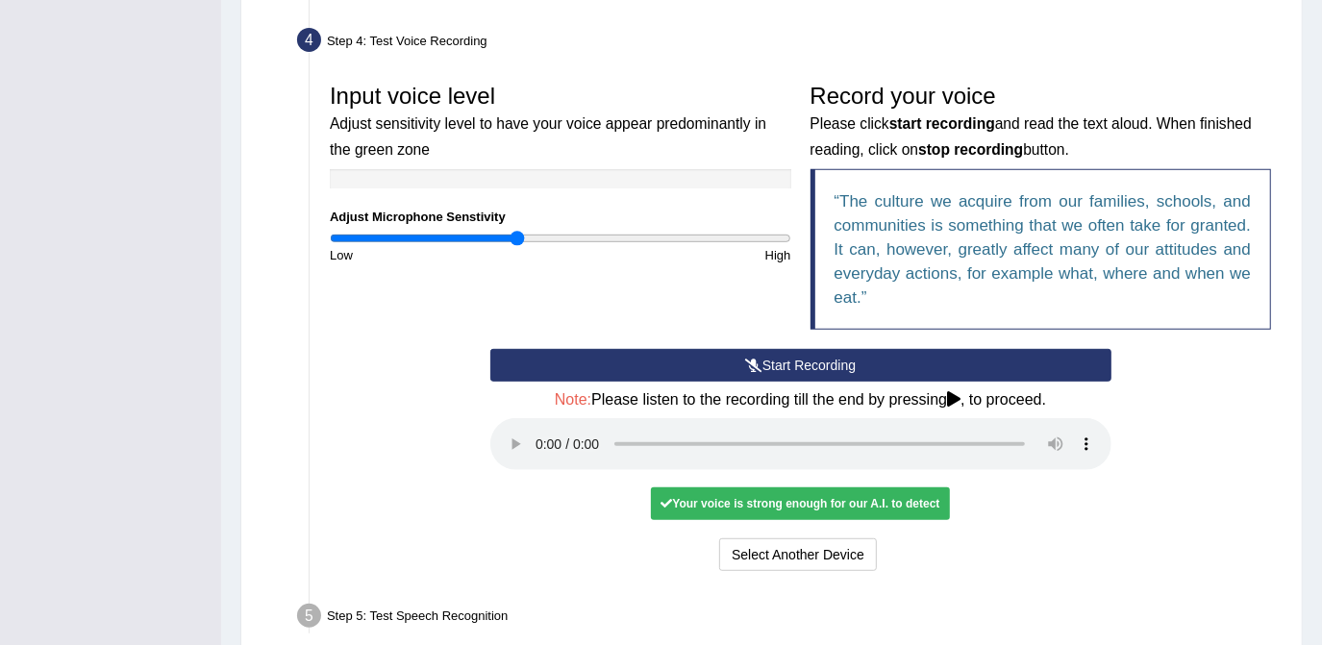
scroll to position [565, 0]
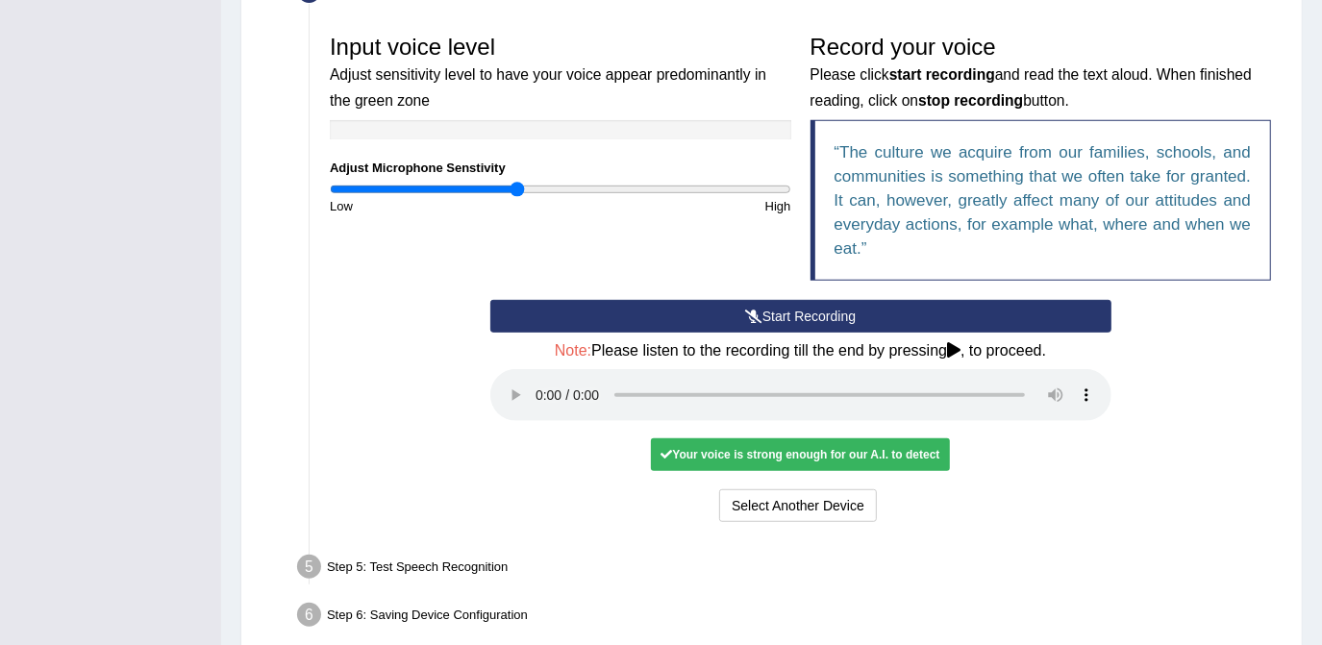
click at [779, 461] on div "Your voice is strong enough for our A.I. to detect" at bounding box center [800, 454] width 298 height 33
drag, startPoint x: 779, startPoint y: 461, endPoint x: 782, endPoint y: 452, distance: 10.0
click at [782, 452] on div "Your voice is strong enough for our A.I. to detect" at bounding box center [800, 454] width 298 height 33
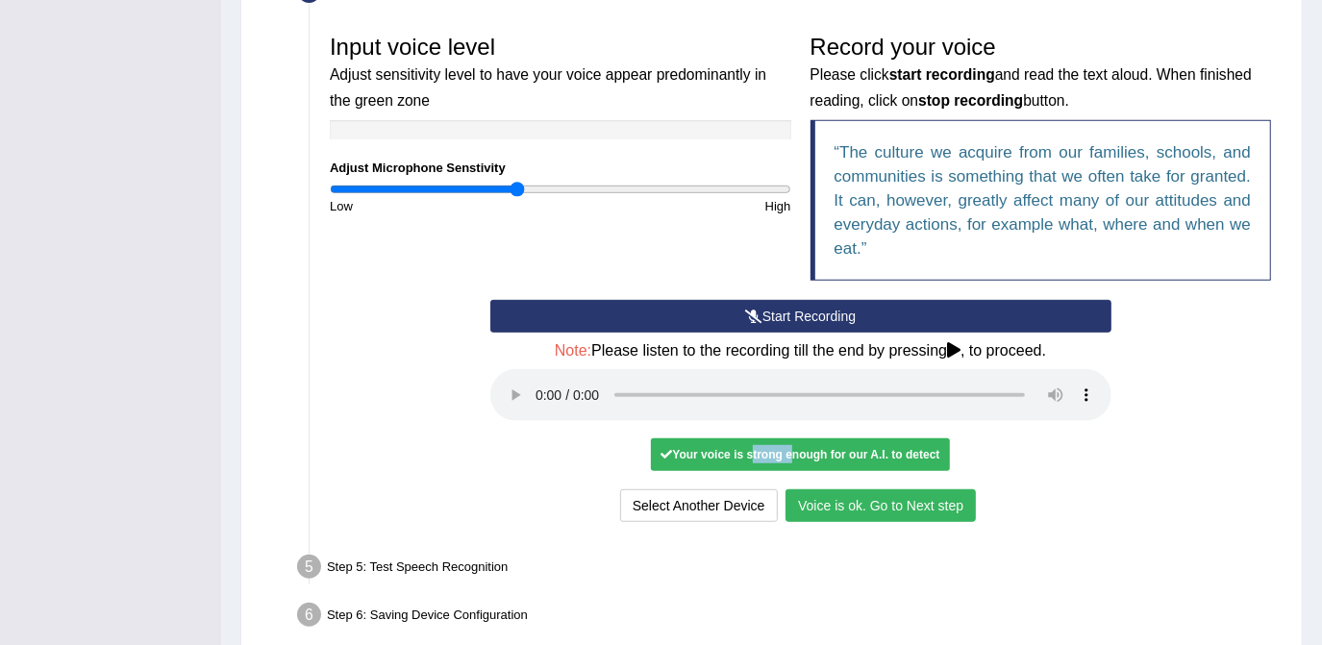
click at [907, 512] on button "Voice is ok. Go to Next step" at bounding box center [880, 505] width 190 height 33
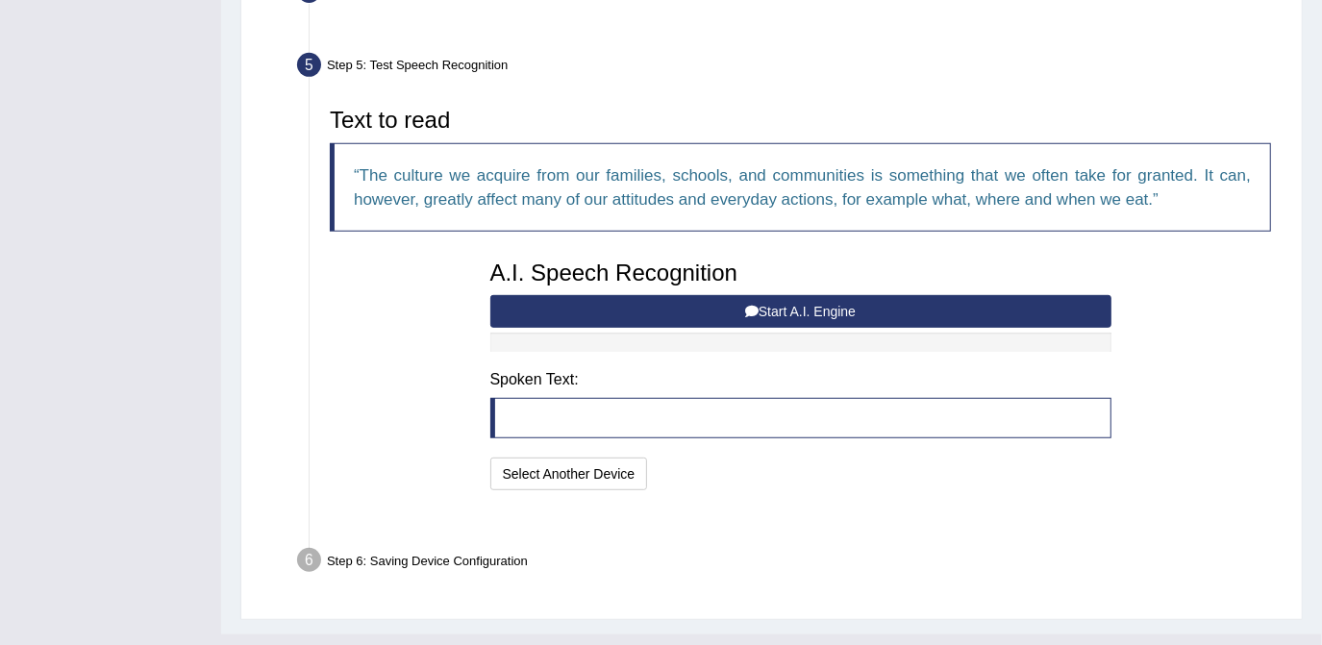
scroll to position [553, 0]
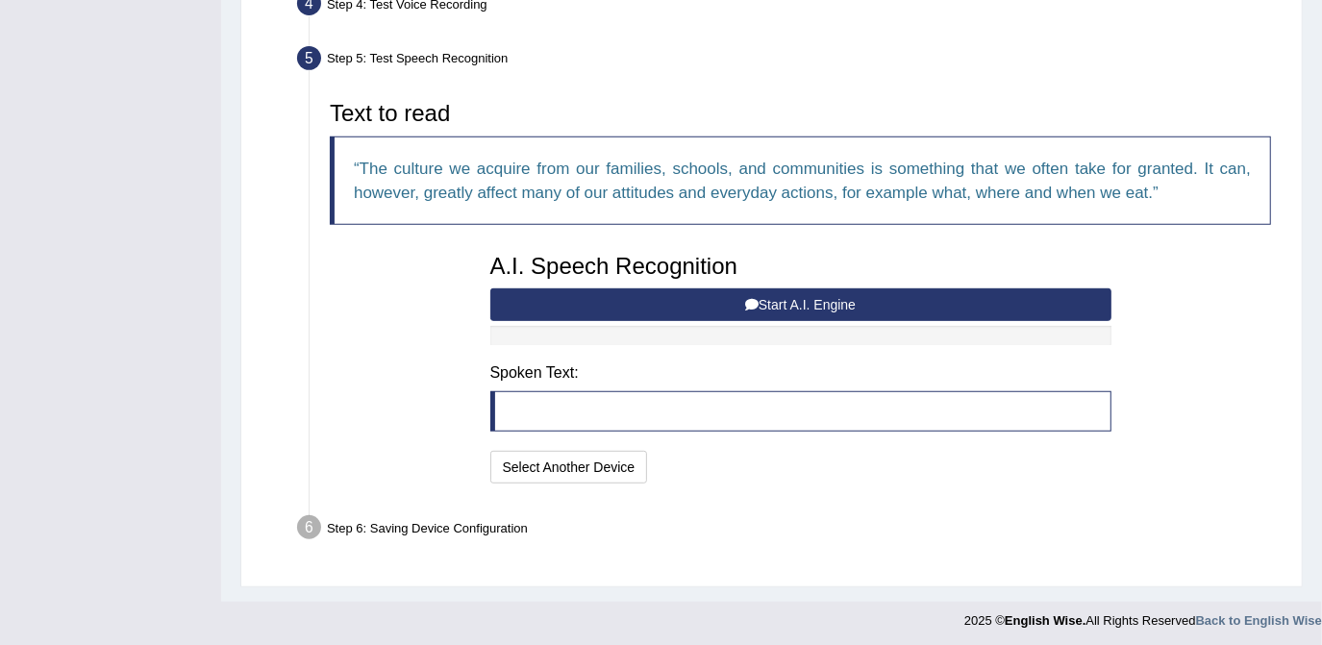
click at [599, 415] on blockquote at bounding box center [800, 411] width 621 height 40
click at [577, 413] on blockquote at bounding box center [800, 411] width 621 height 40
click at [640, 306] on button "Start A.I. Engine" at bounding box center [800, 304] width 621 height 33
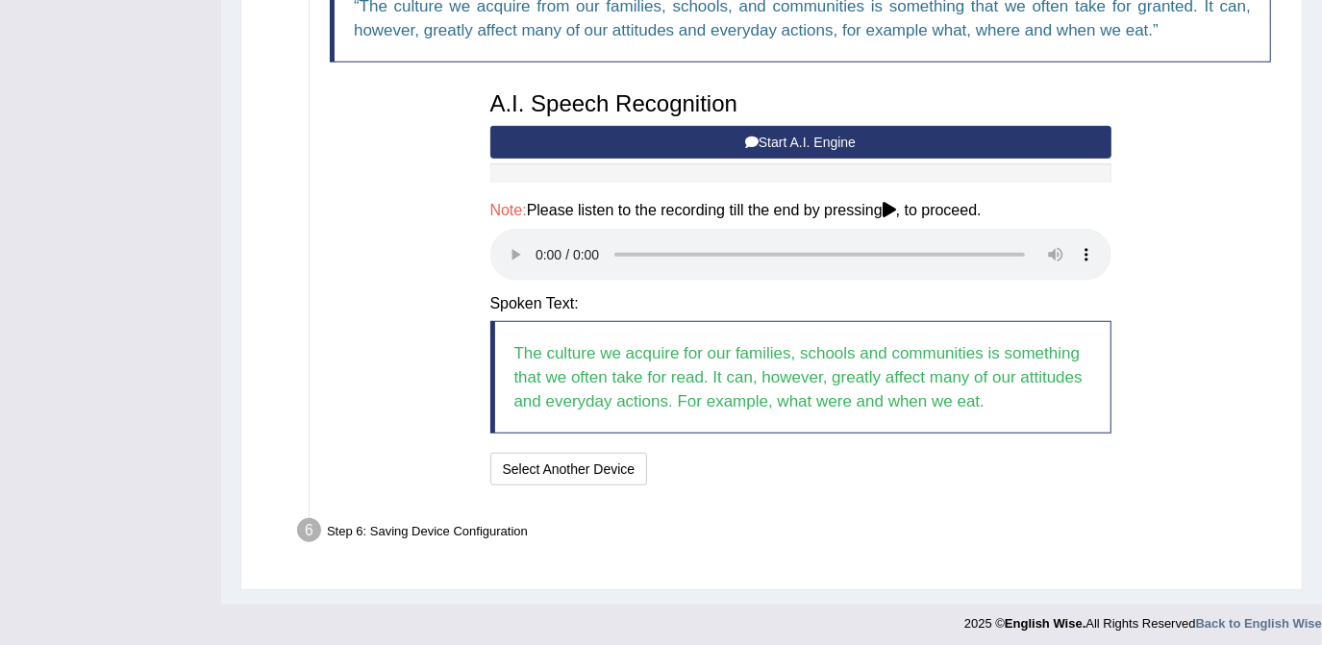
scroll to position [717, 0]
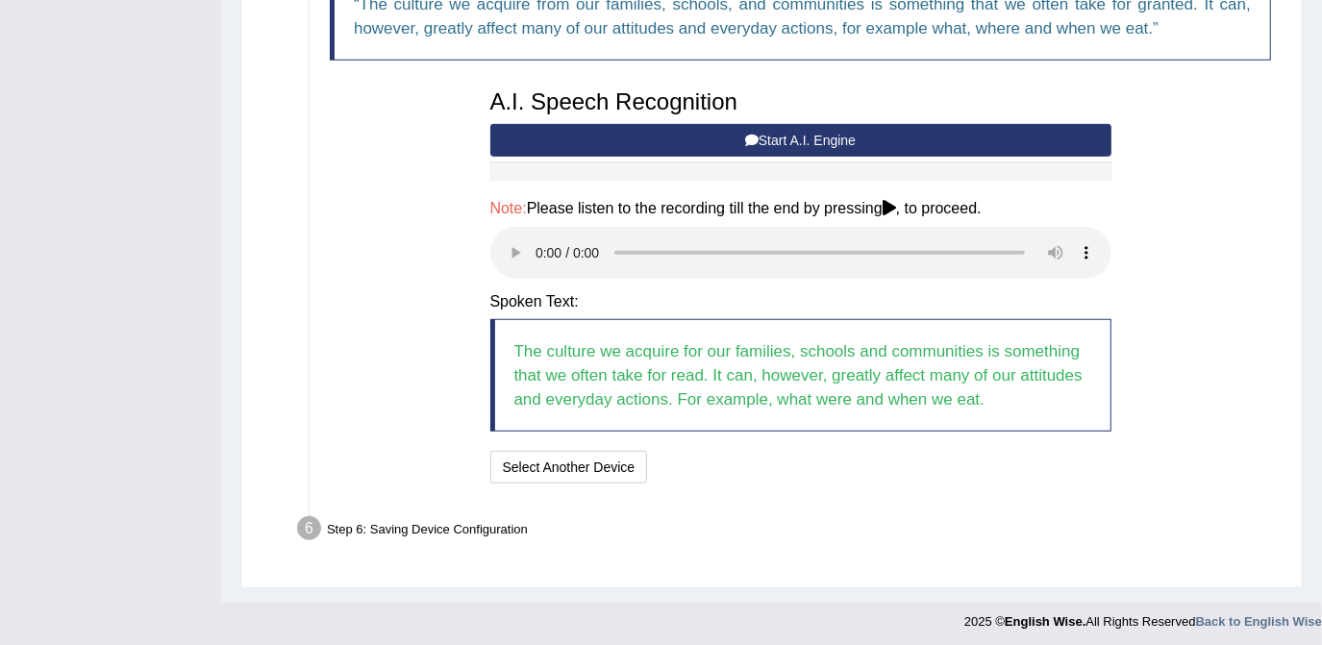
click at [891, 205] on icon at bounding box center [888, 207] width 13 height 15
click at [785, 468] on button "Speech is ok. Go to Last step" at bounding box center [756, 467] width 201 height 33
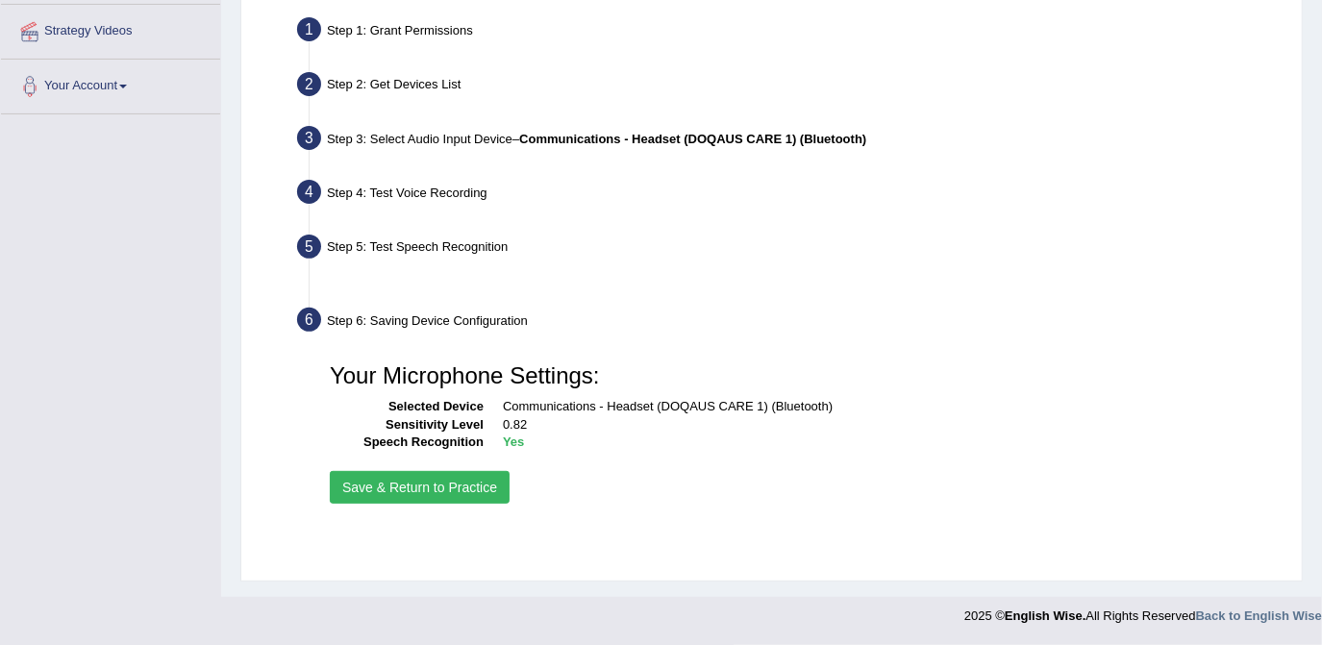
scroll to position [363, 0]
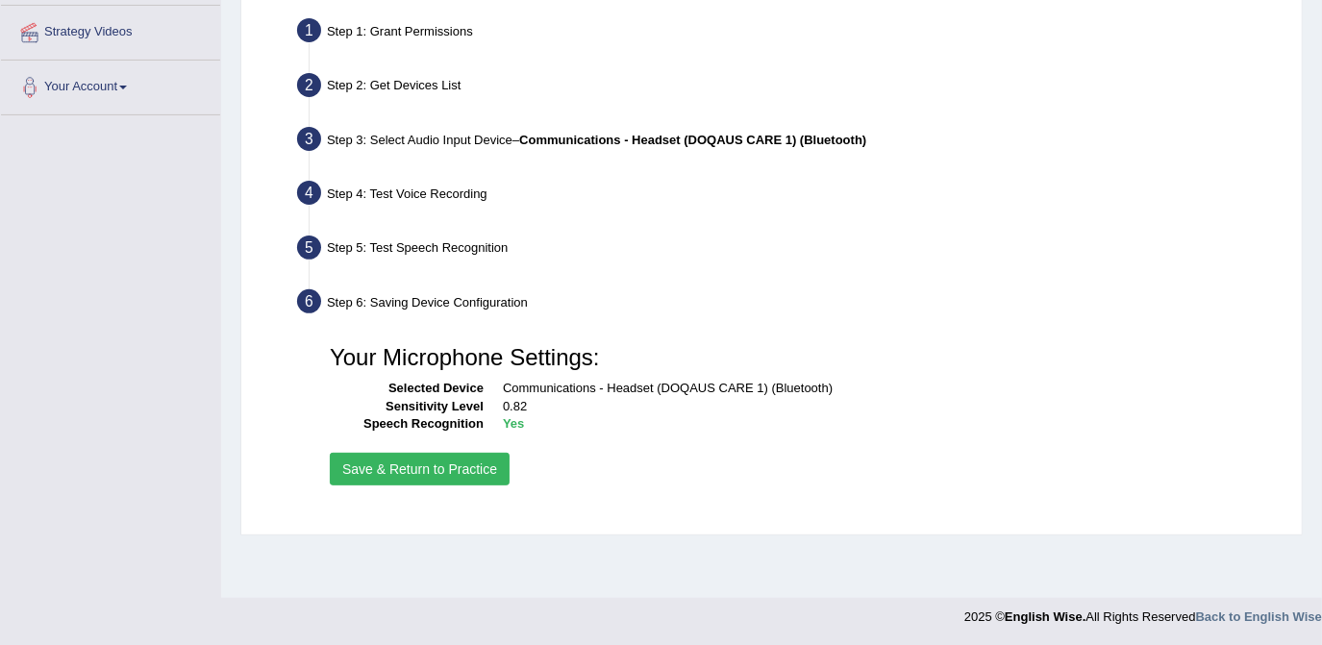
click at [460, 467] on button "Save & Return to Practice" at bounding box center [420, 469] width 180 height 33
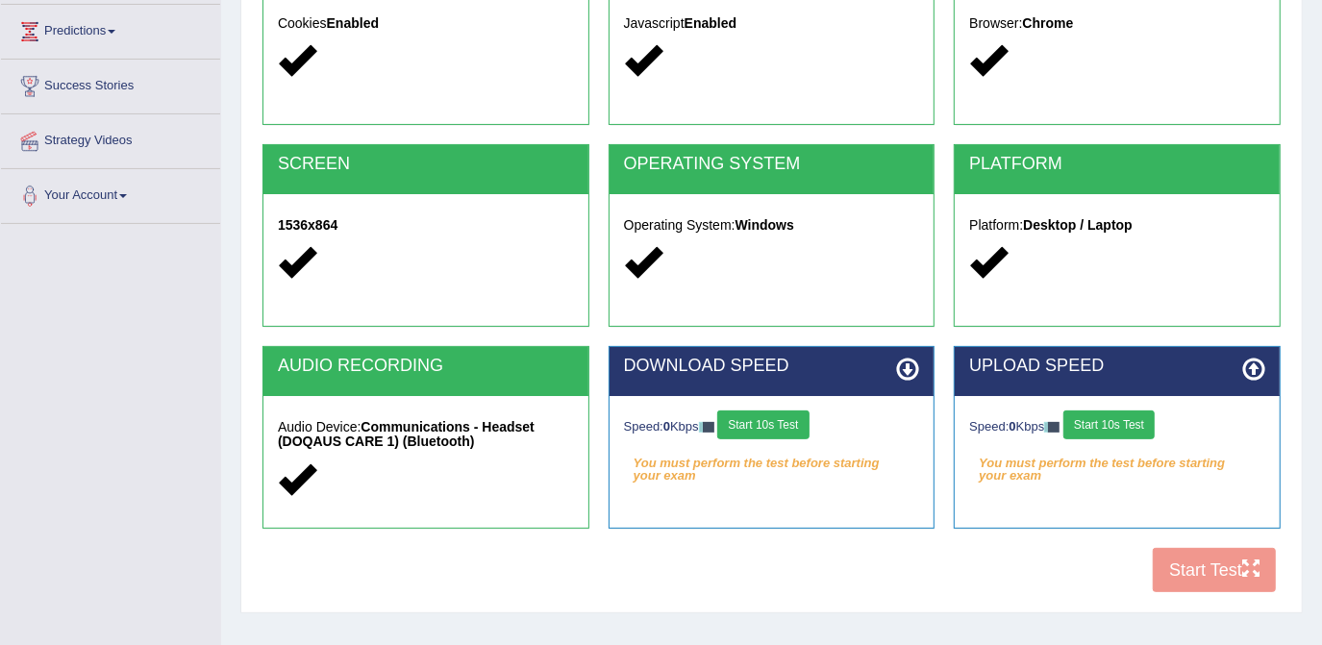
scroll to position [261, 0]
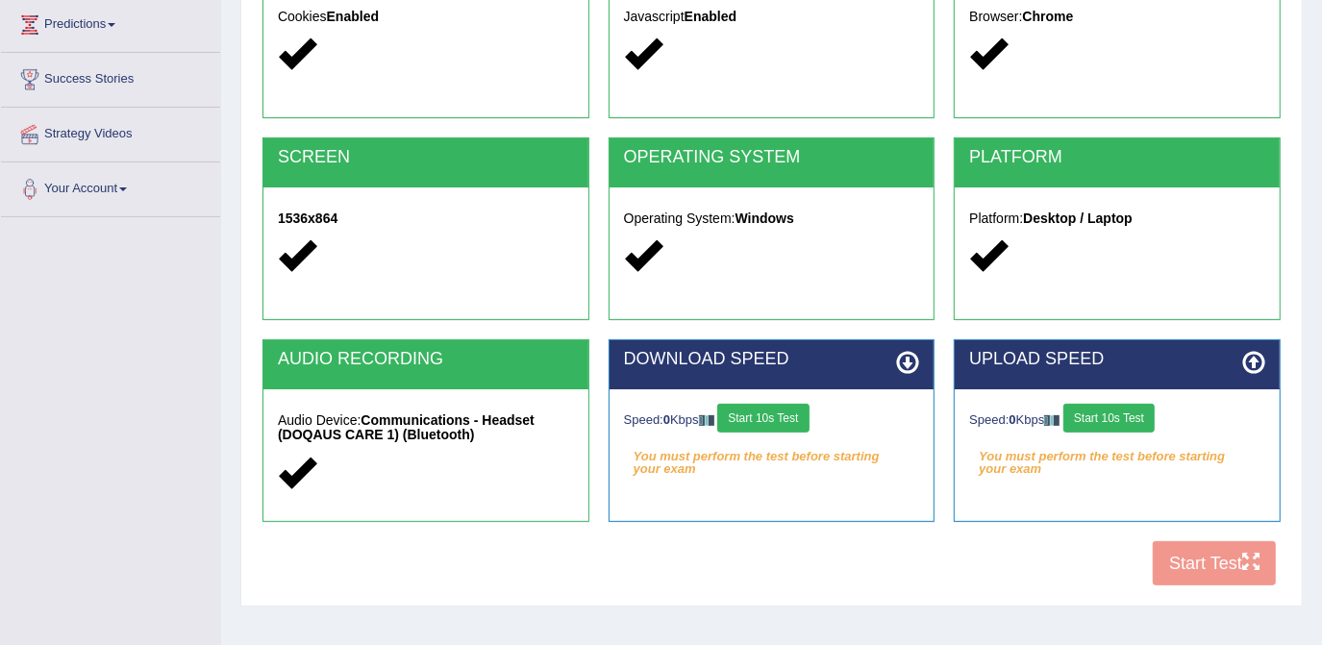
click at [782, 427] on button "Start 10s Test" at bounding box center [762, 418] width 91 height 29
click at [1153, 421] on button "Start 10s Test" at bounding box center [1108, 418] width 91 height 29
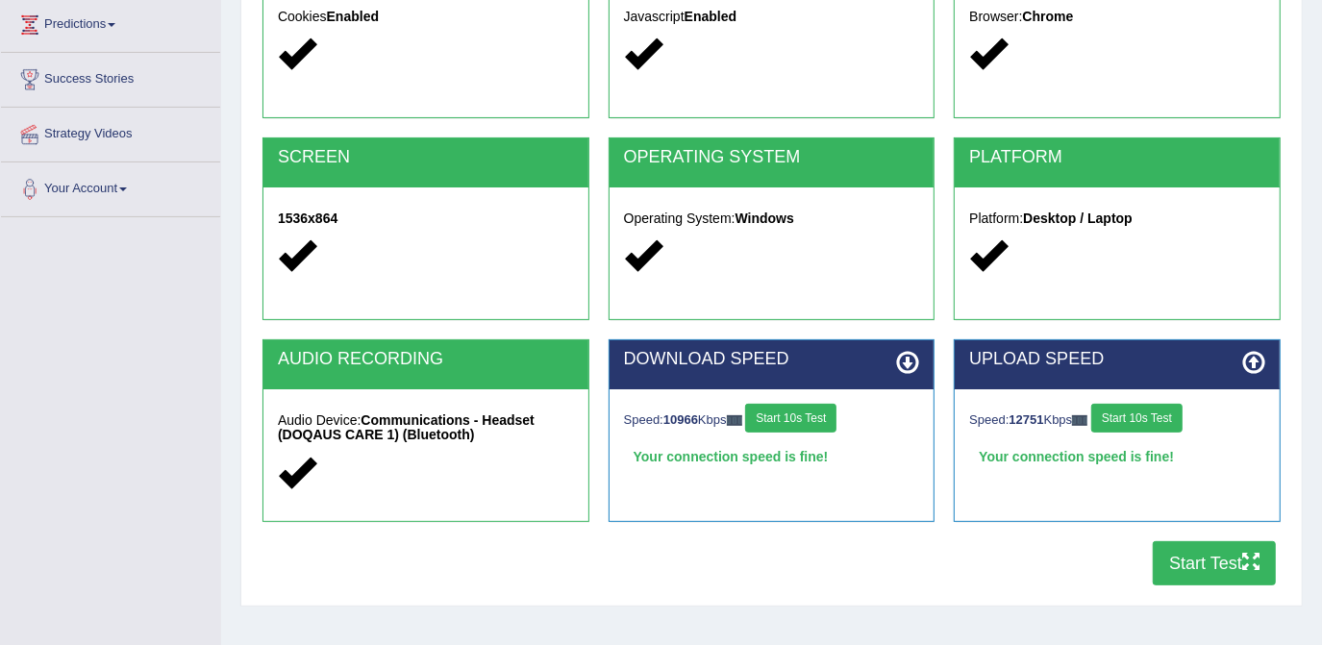
click at [1218, 560] on button "Start Test" at bounding box center [1214, 563] width 123 height 44
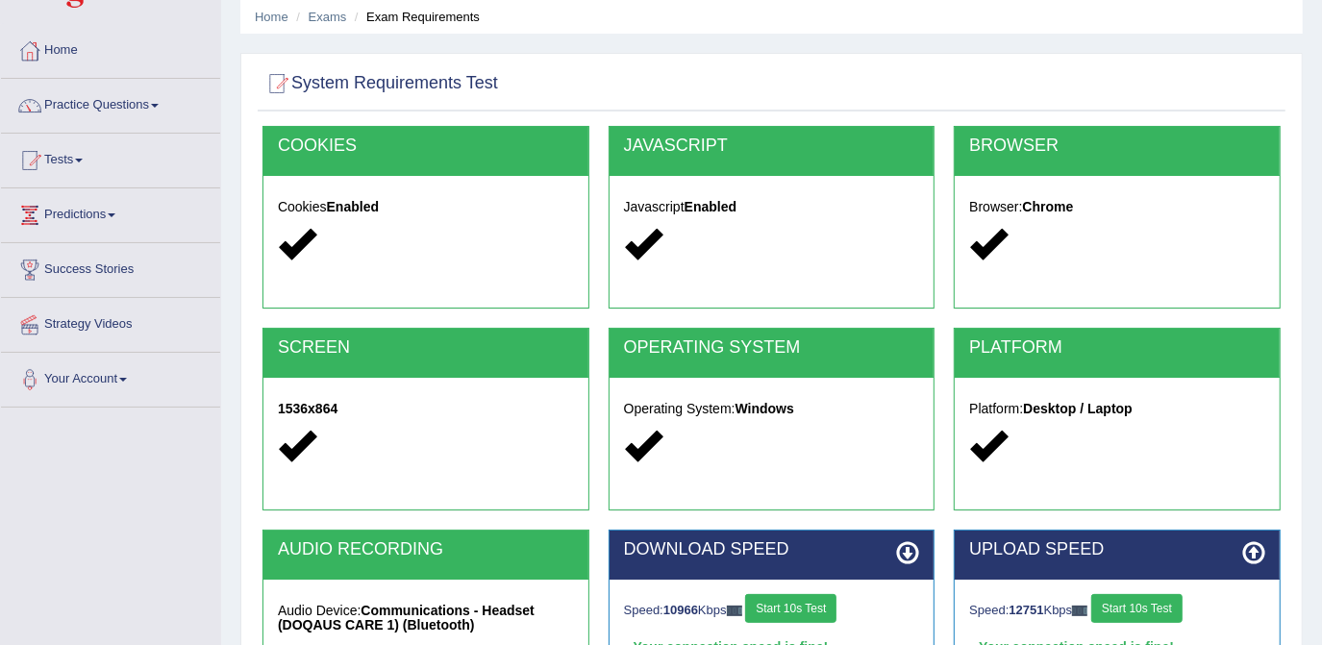
scroll to position [0, 0]
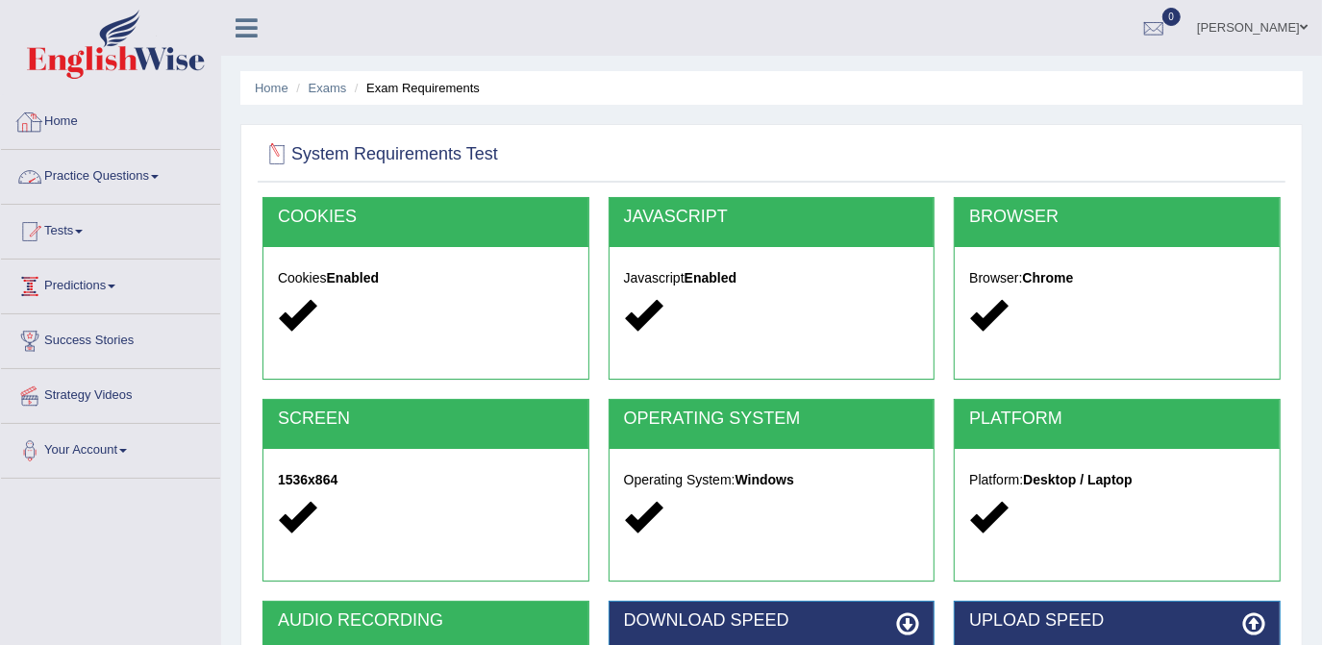
click at [136, 173] on link "Practice Questions" at bounding box center [110, 174] width 219 height 48
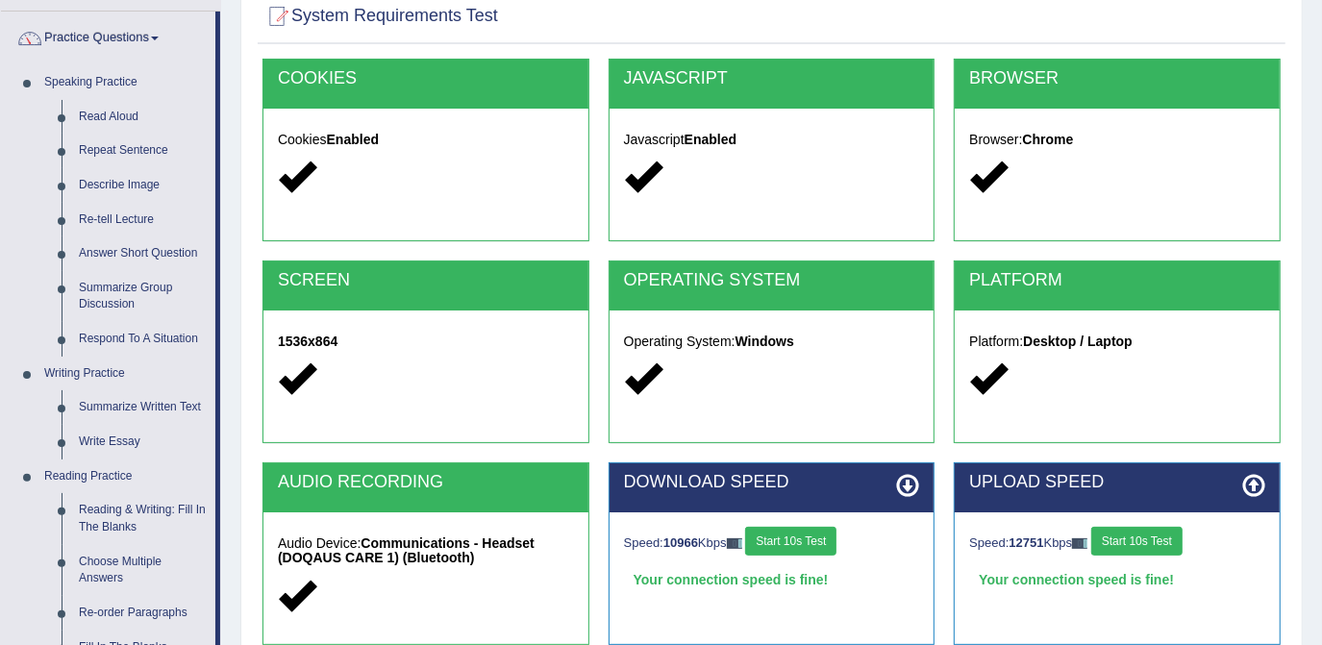
scroll to position [87, 0]
